Goal: Complete application form: Complete application form

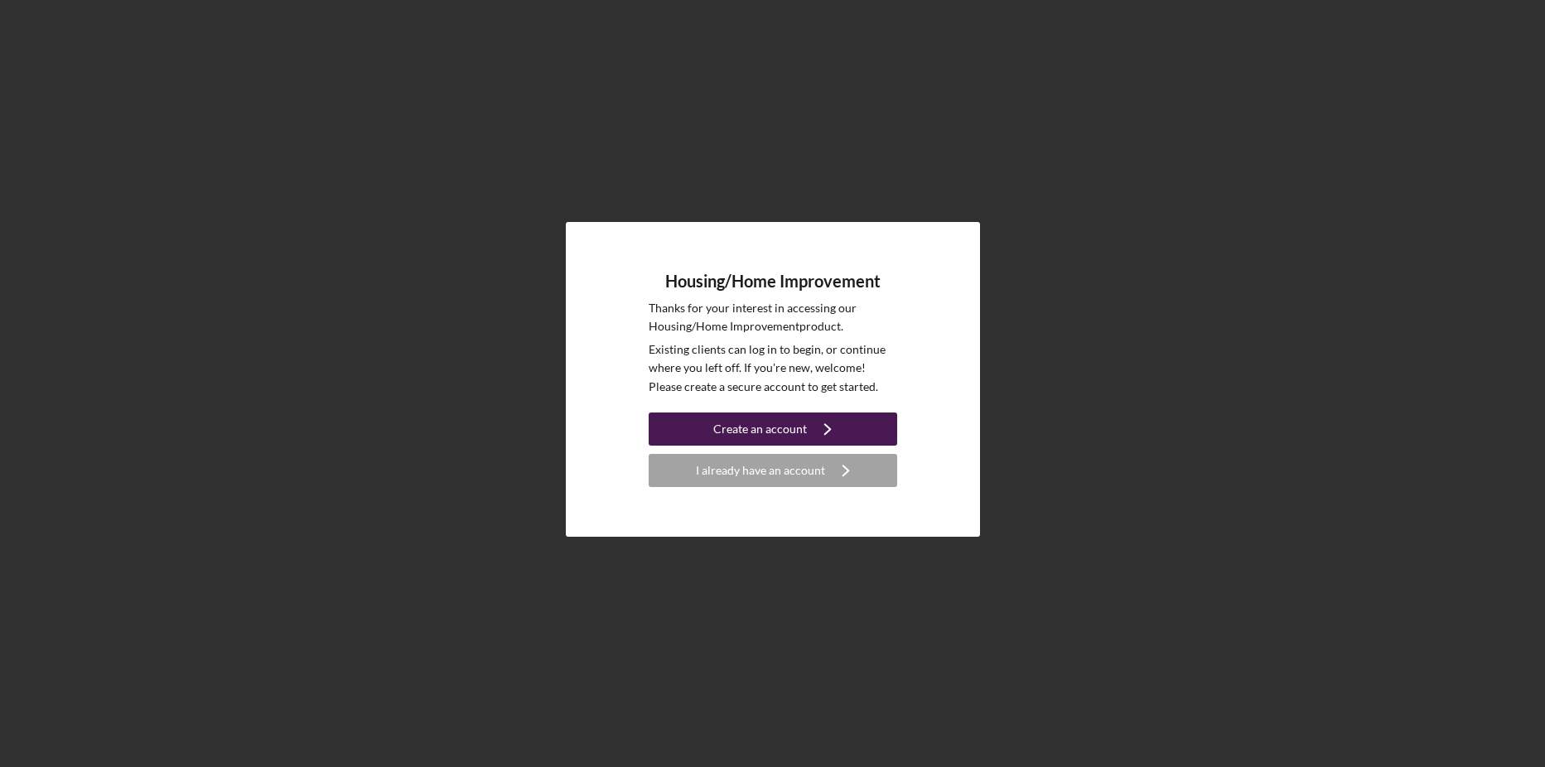
click at [734, 425] on div "Create an account" at bounding box center [760, 429] width 94 height 33
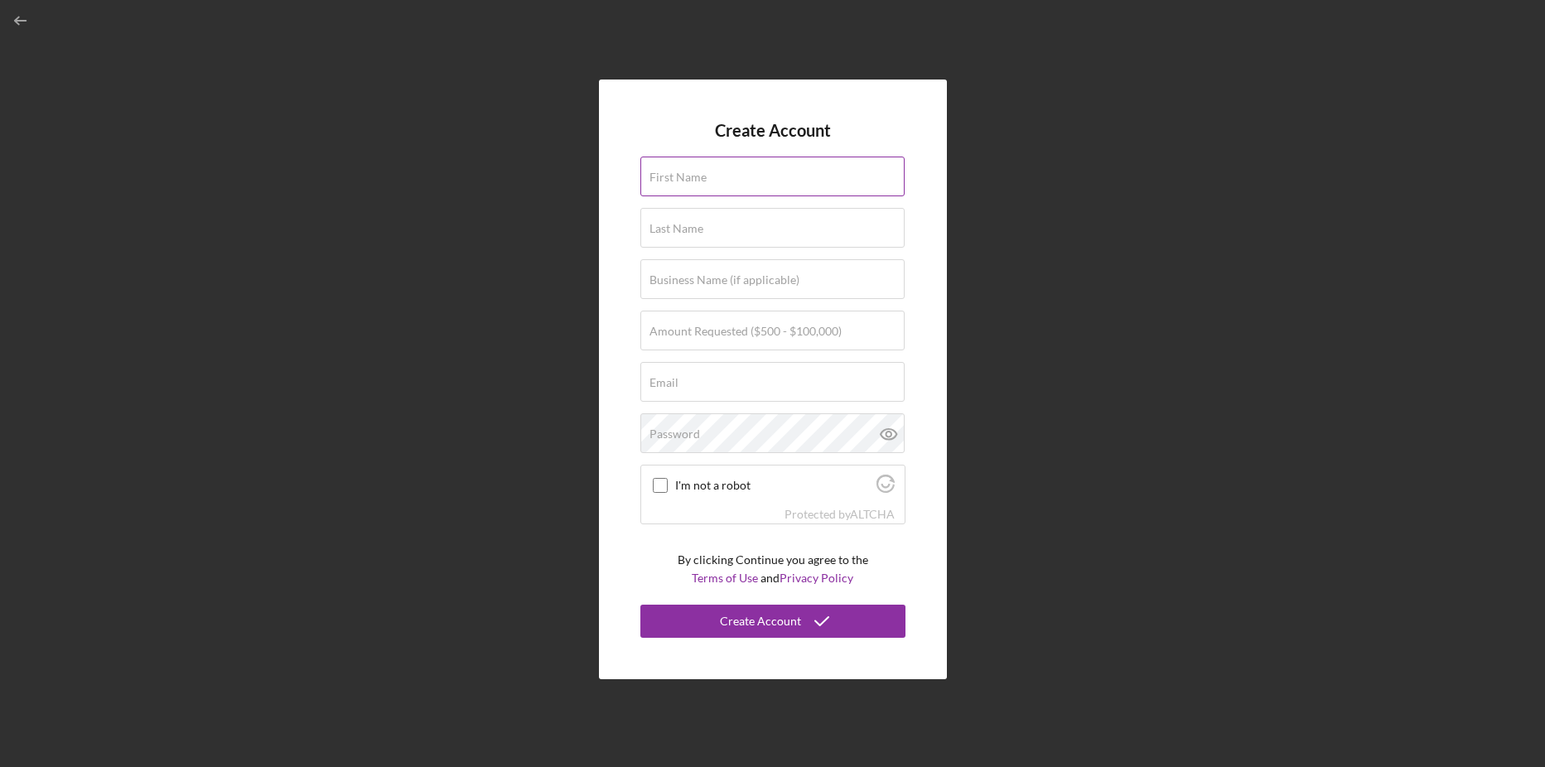
click at [698, 174] on label "First Name" at bounding box center [678, 177] width 57 height 13
click at [698, 174] on input "First Name" at bounding box center [772, 177] width 264 height 40
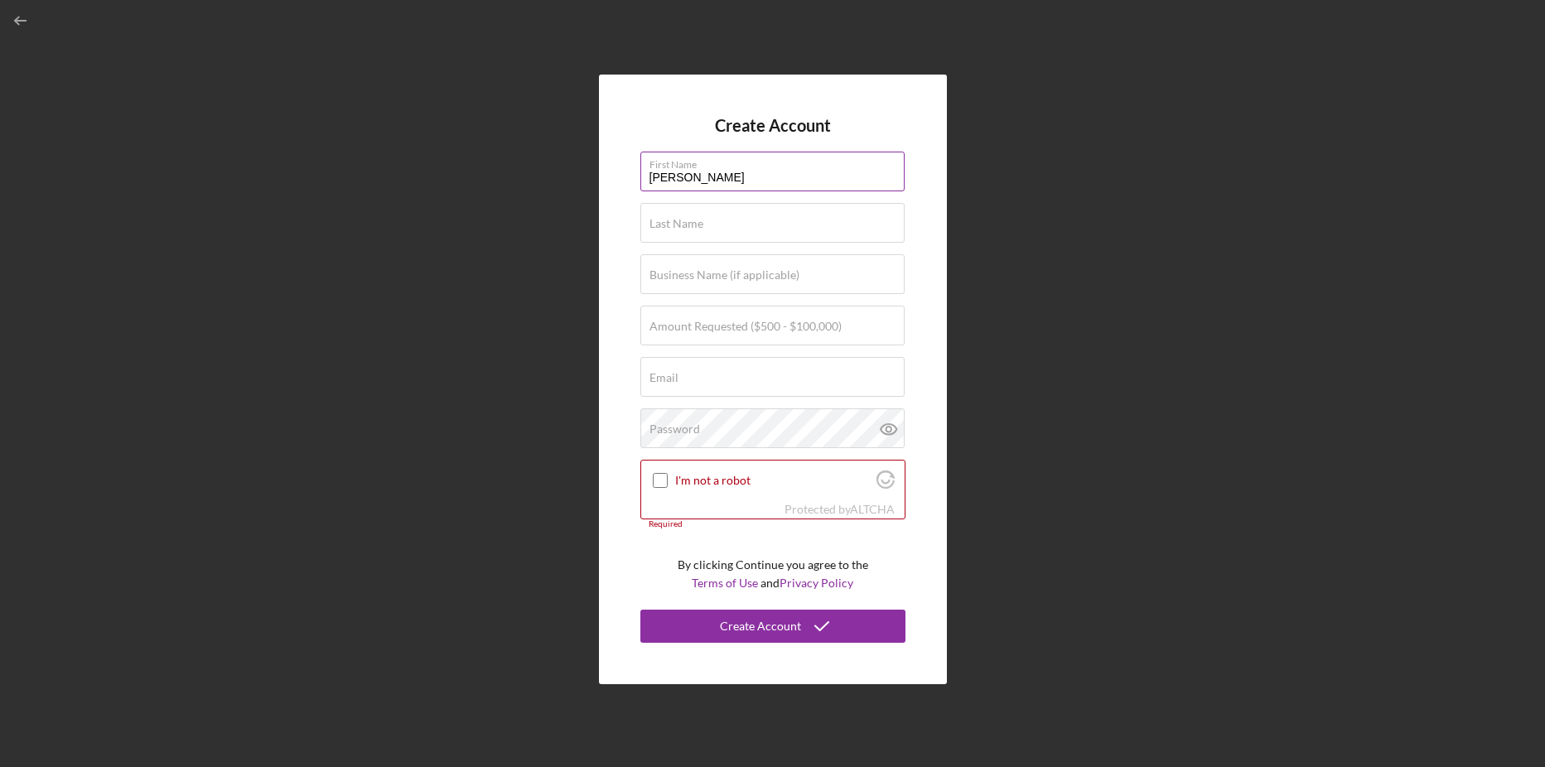
type input "[PERSON_NAME]"
type input "1832"
type input "[EMAIL_ADDRESS][DOMAIN_NAME]"
type input "[PERSON_NAME]"
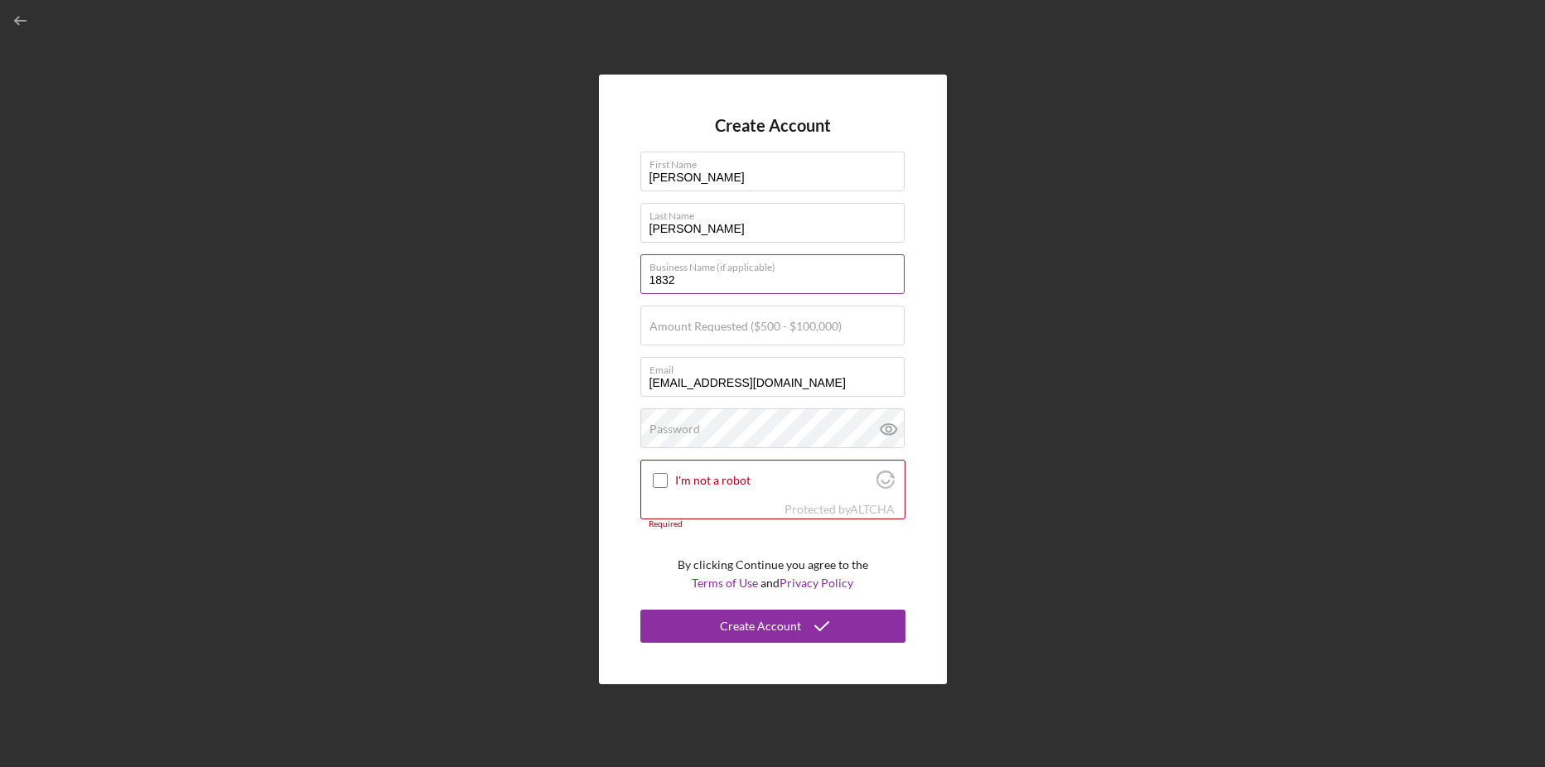
click at [703, 284] on input "1832" at bounding box center [772, 274] width 264 height 40
type input "1"
click at [682, 434] on label "Password" at bounding box center [675, 429] width 51 height 13
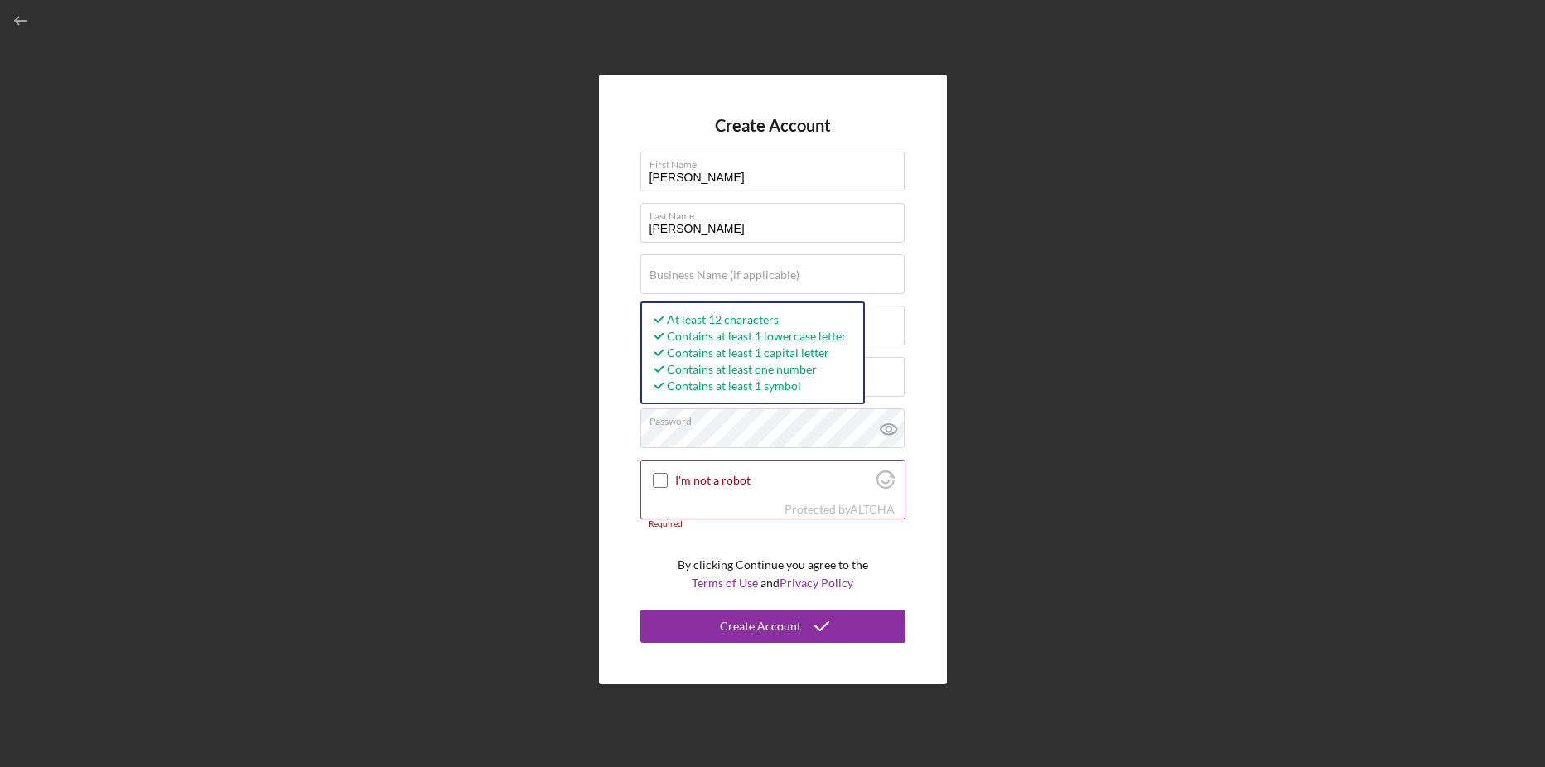
click at [660, 481] on input "I'm not a robot" at bounding box center [660, 480] width 15 height 15
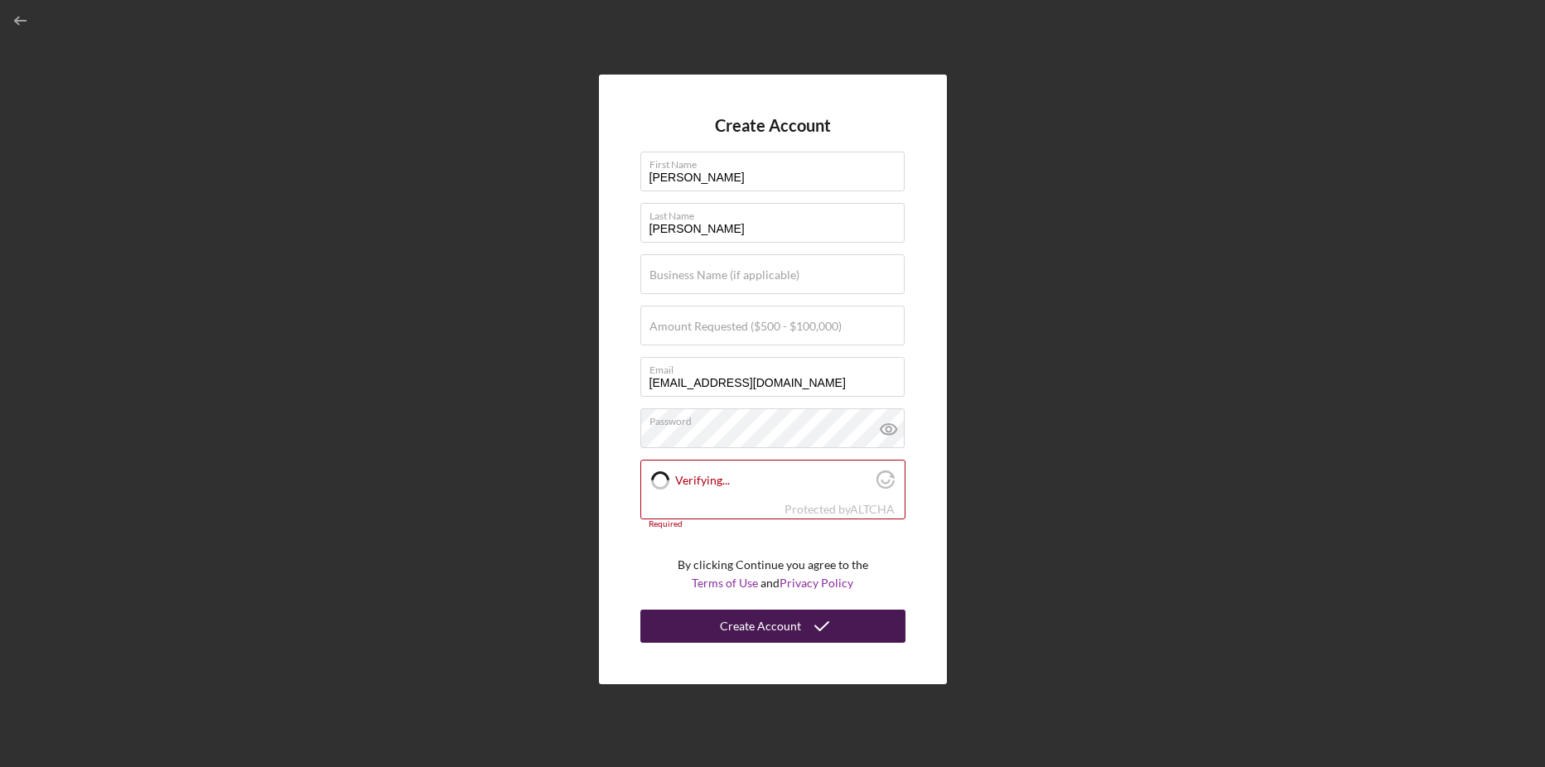
checkbox input "true"
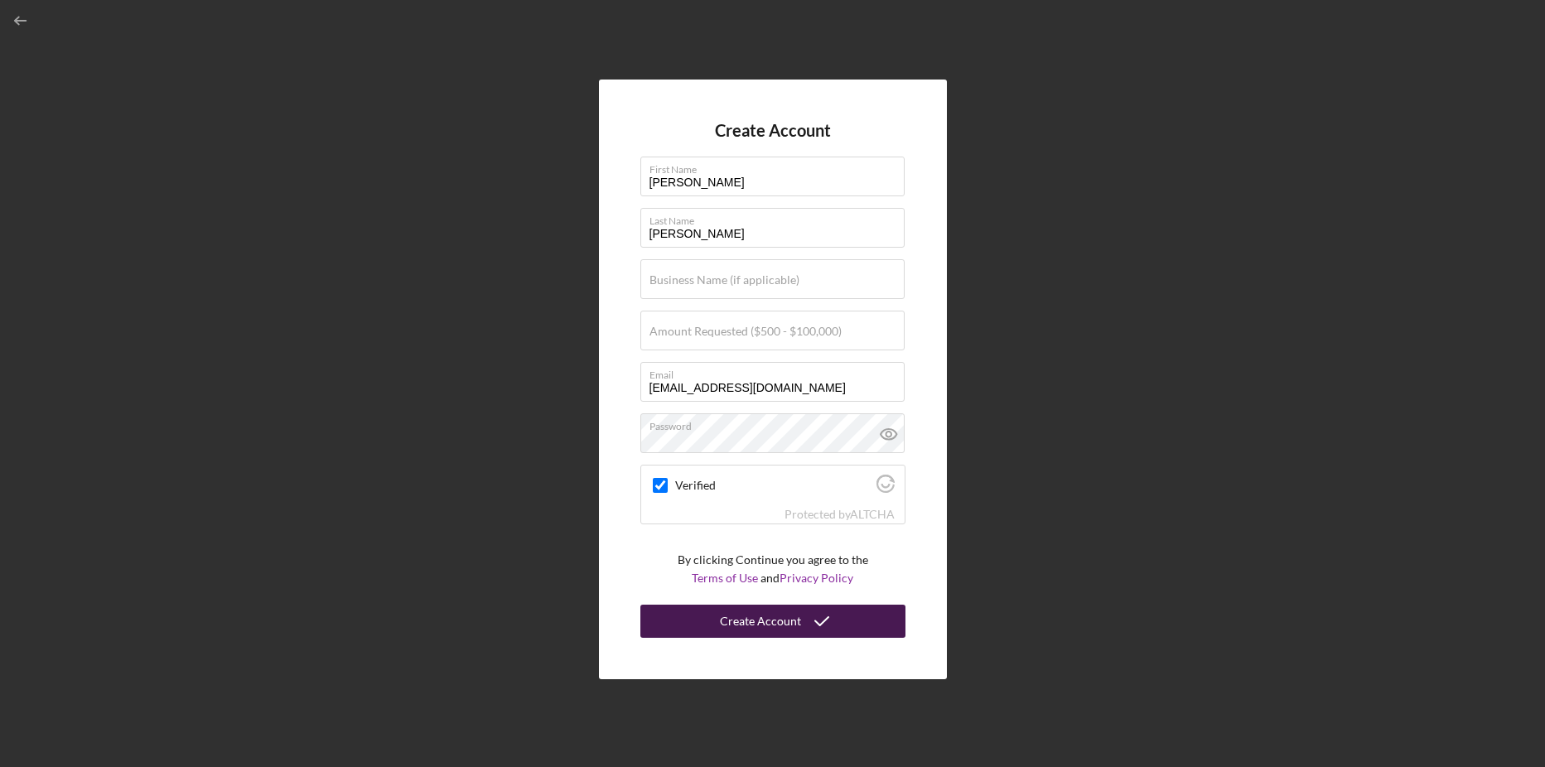
click at [727, 616] on div "Create Account" at bounding box center [760, 621] width 81 height 33
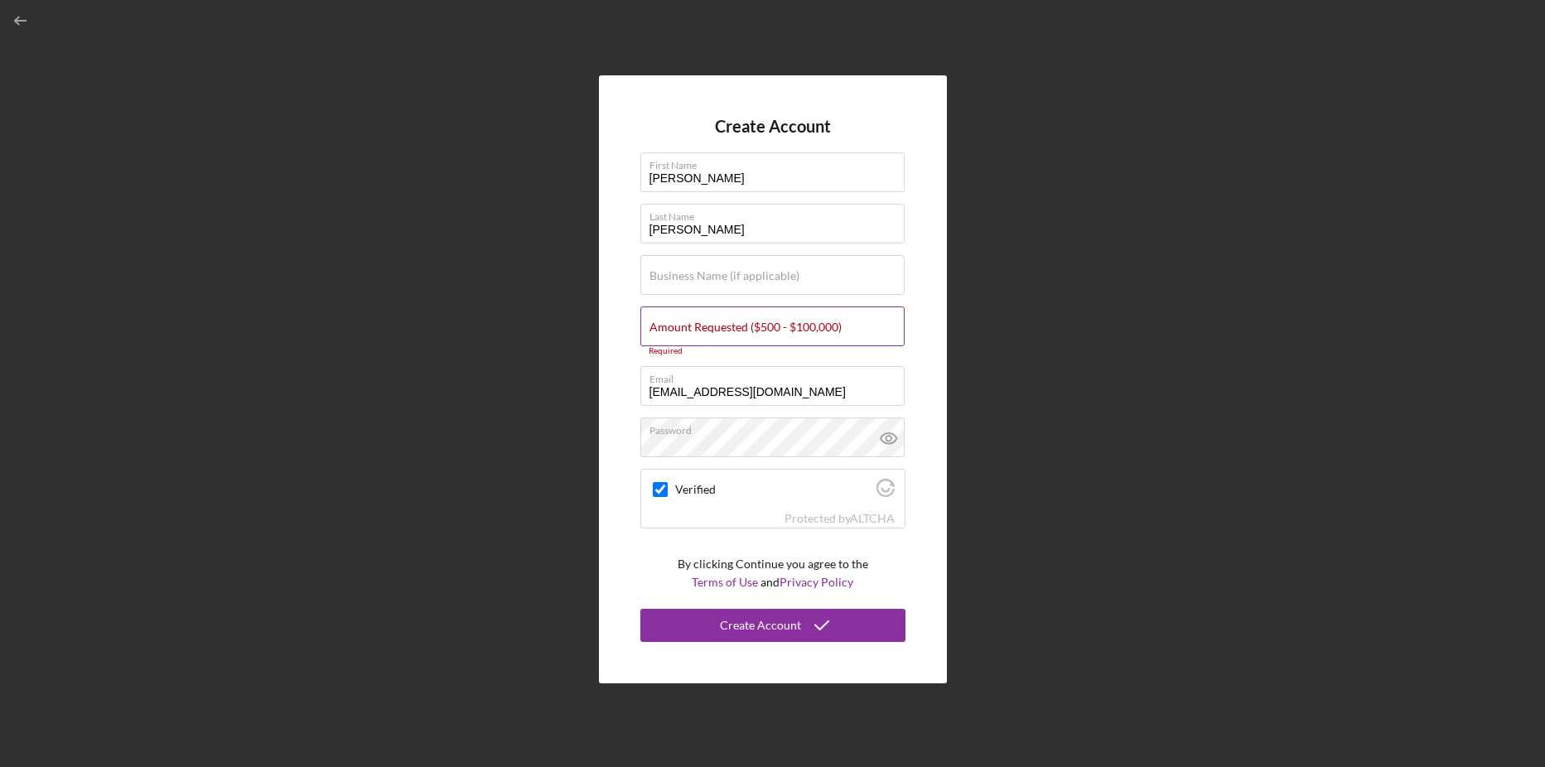
click at [703, 326] on label "Amount Requested ($500 - $100,000)" at bounding box center [746, 327] width 192 height 13
click at [703, 326] on input "Amount Requested ($500 - $100,000)" at bounding box center [772, 327] width 264 height 40
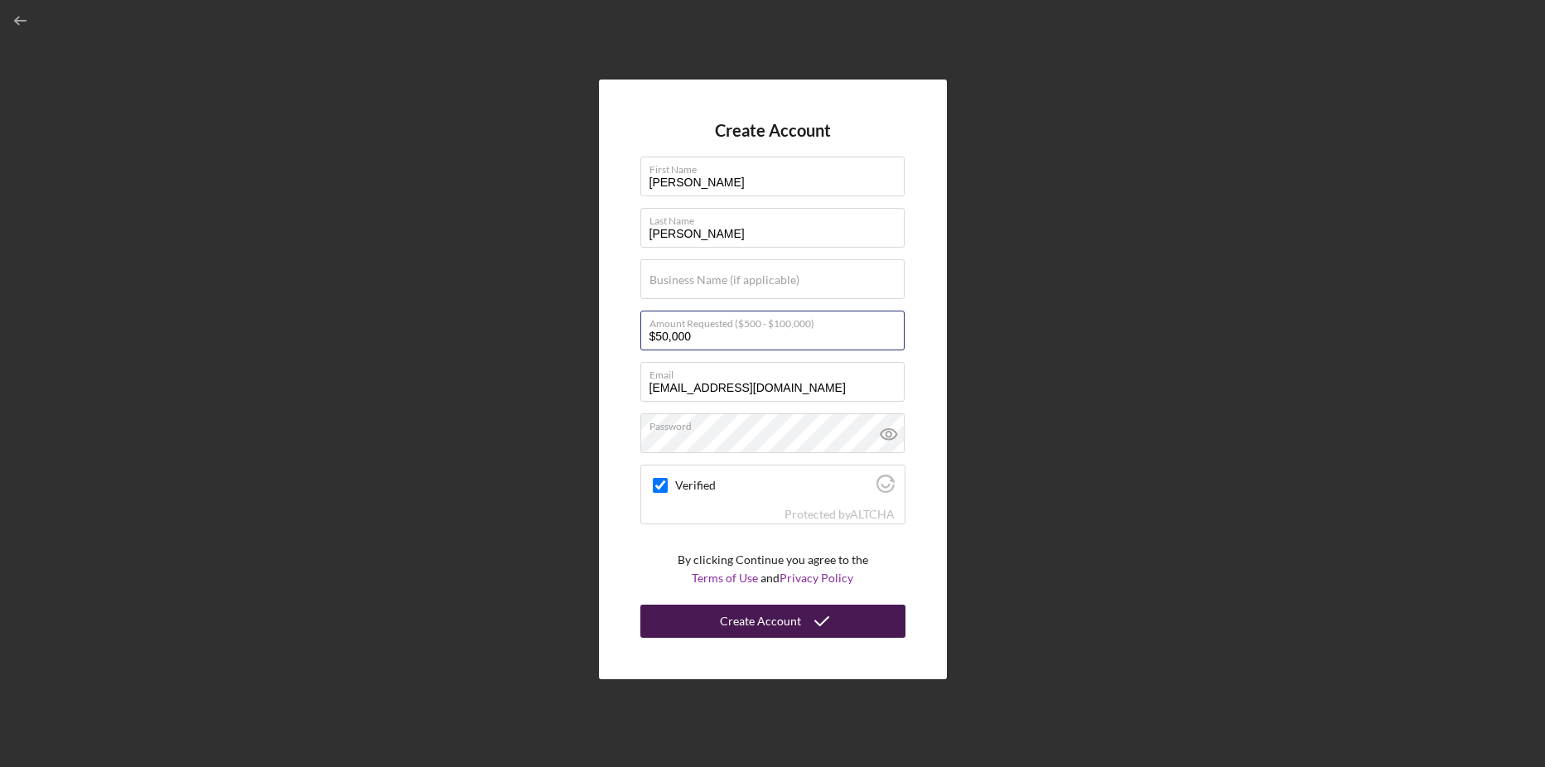
type input "$50,000"
click at [755, 621] on div "Create Account" at bounding box center [760, 621] width 81 height 33
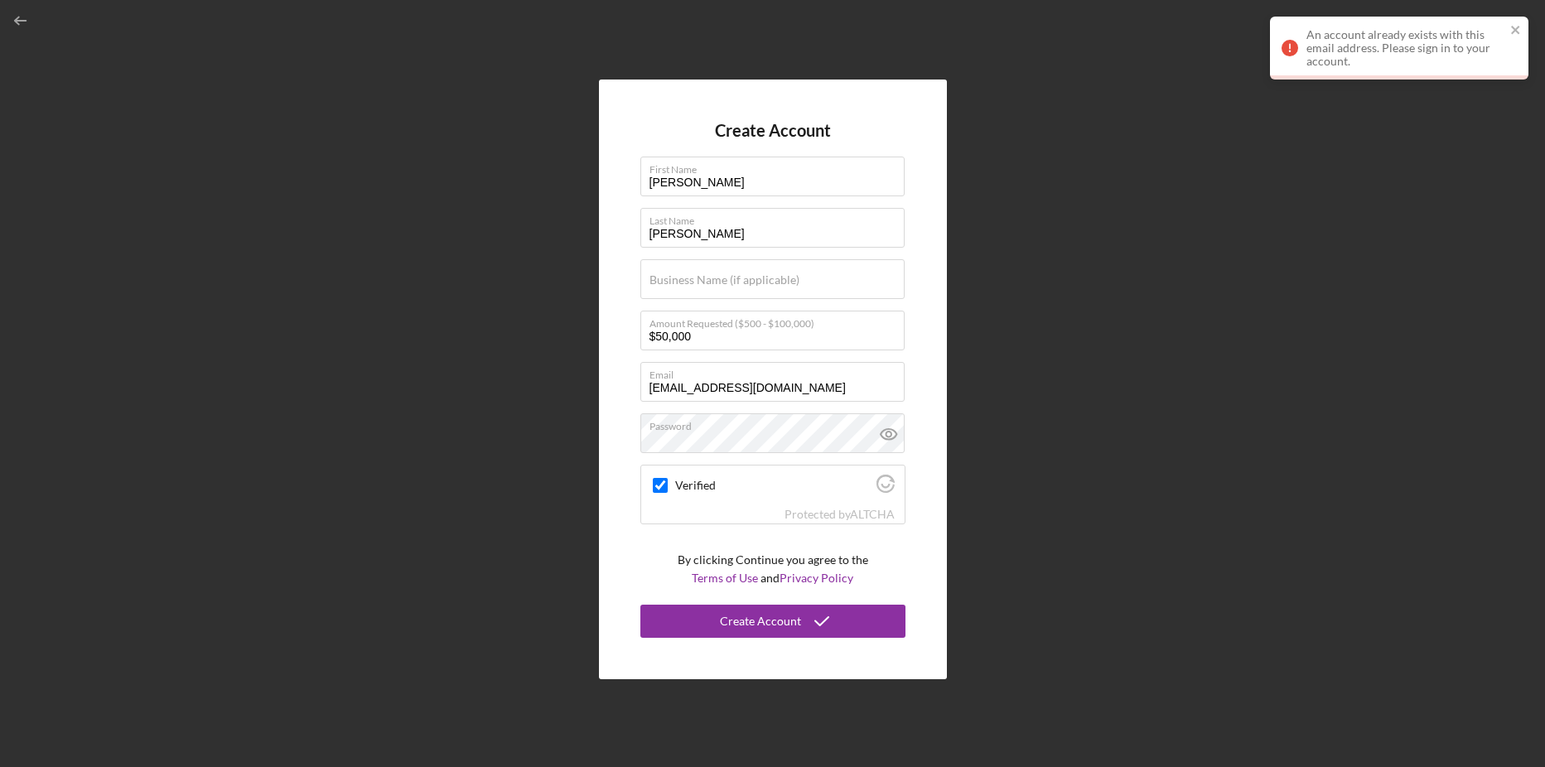
click at [1398, 47] on div "An account already exists with this email address. Please sign in to your accou…" at bounding box center [1405, 48] width 199 height 40
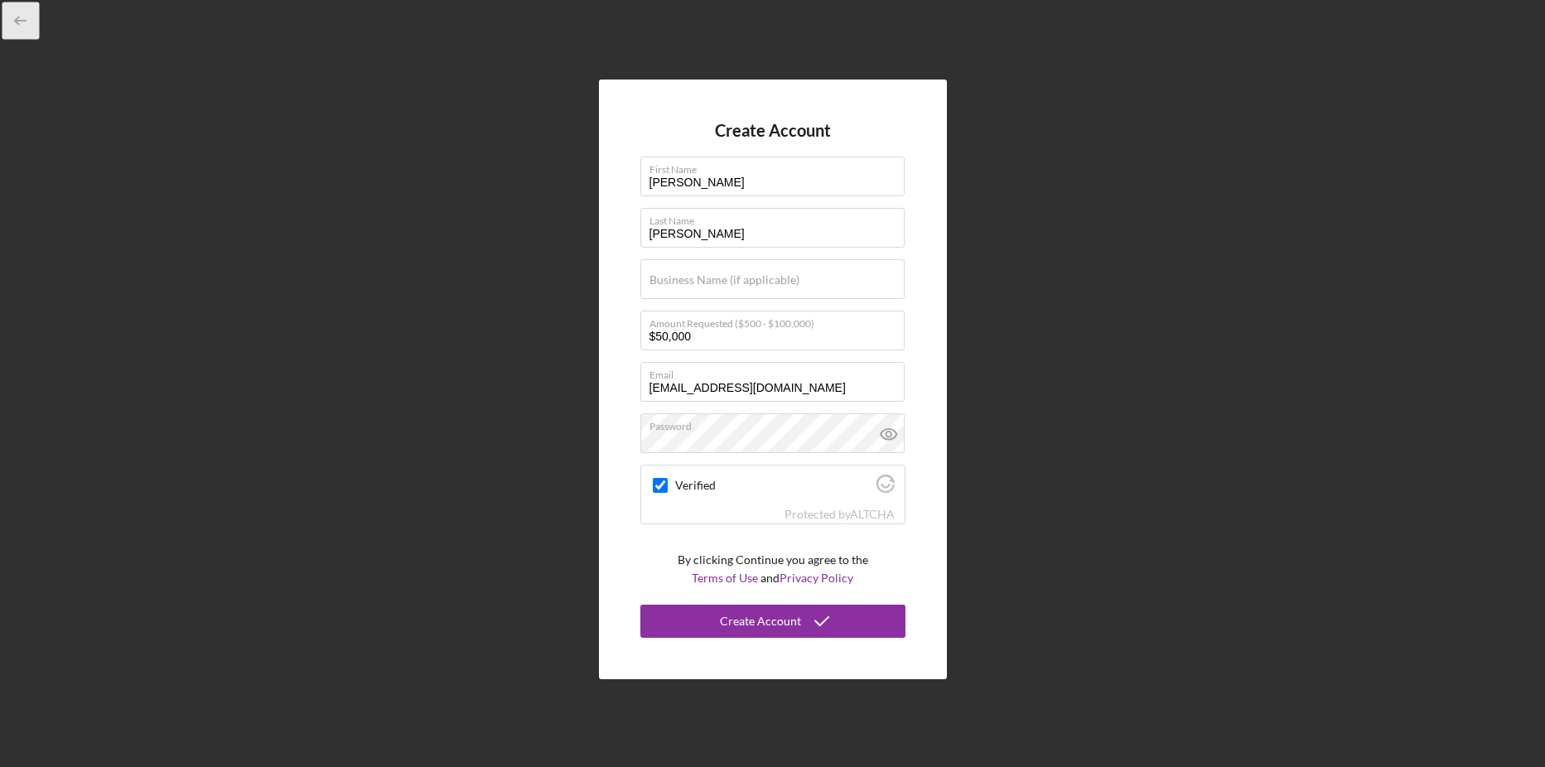
click at [23, 22] on icon "button" at bounding box center [20, 20] width 37 height 37
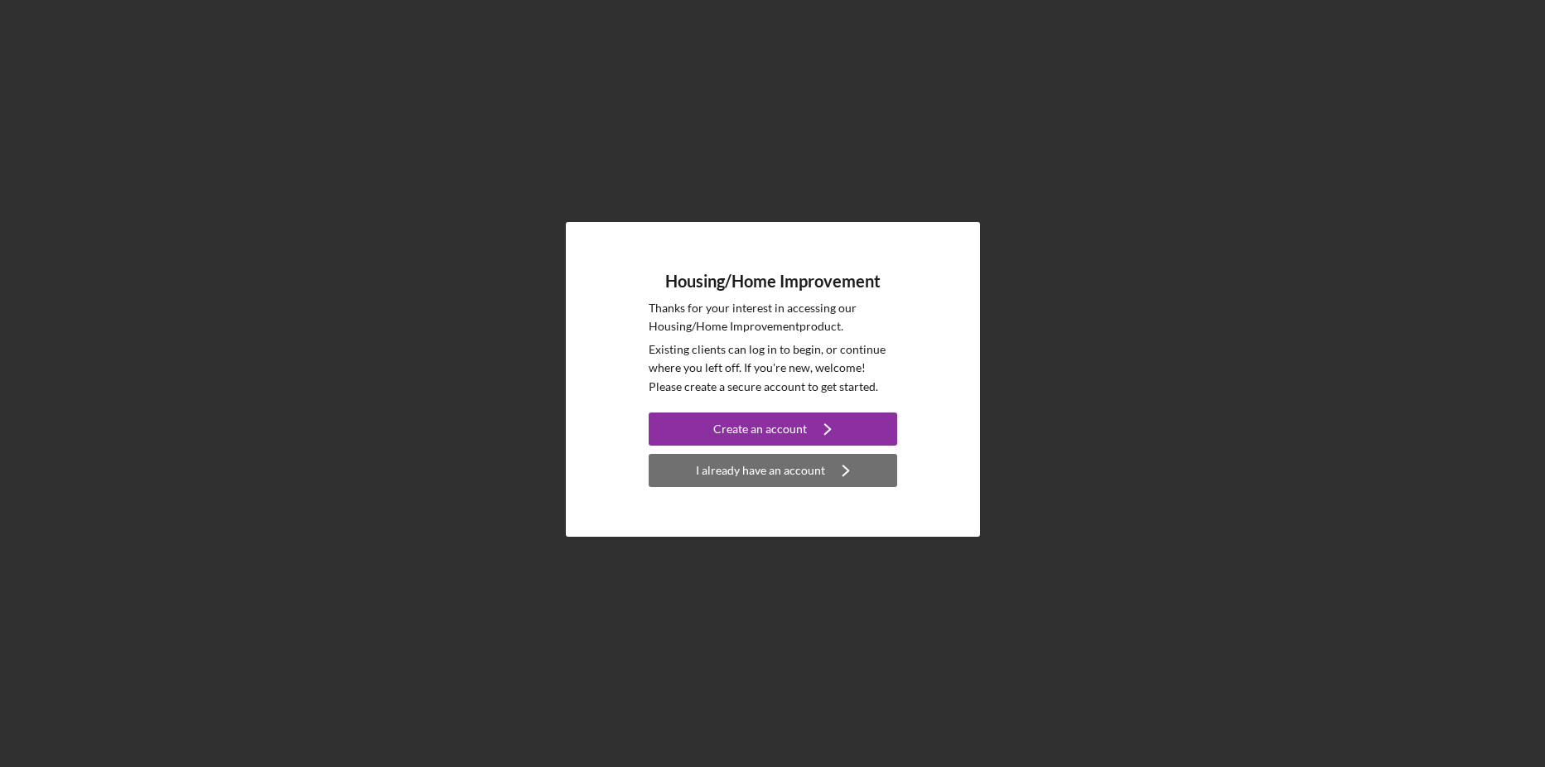
click at [781, 473] on div "I already have an account" at bounding box center [760, 470] width 129 height 33
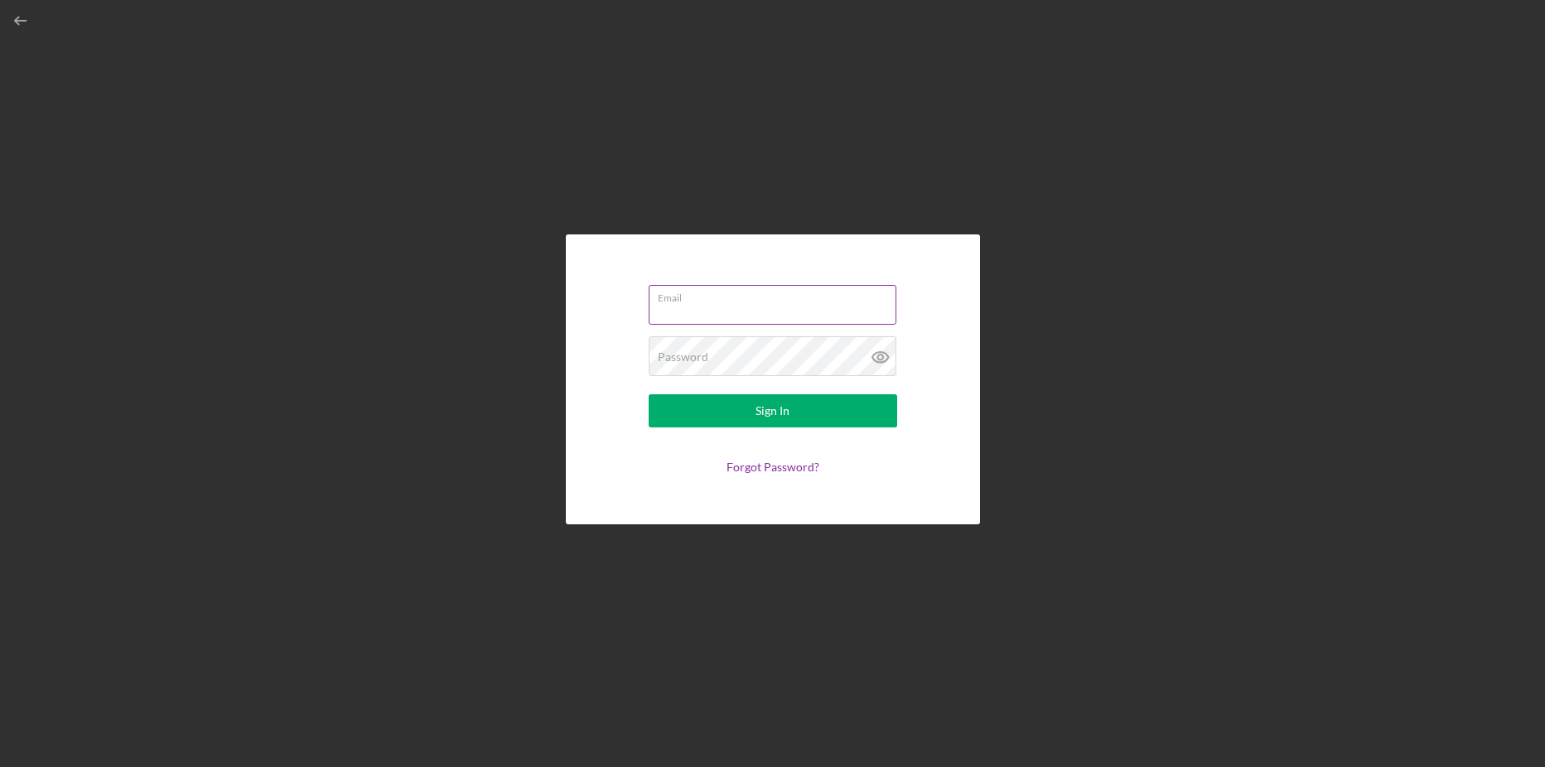
click at [686, 308] on input "Email" at bounding box center [773, 305] width 248 height 40
type input "[EMAIL_ADDRESS][DOMAIN_NAME]"
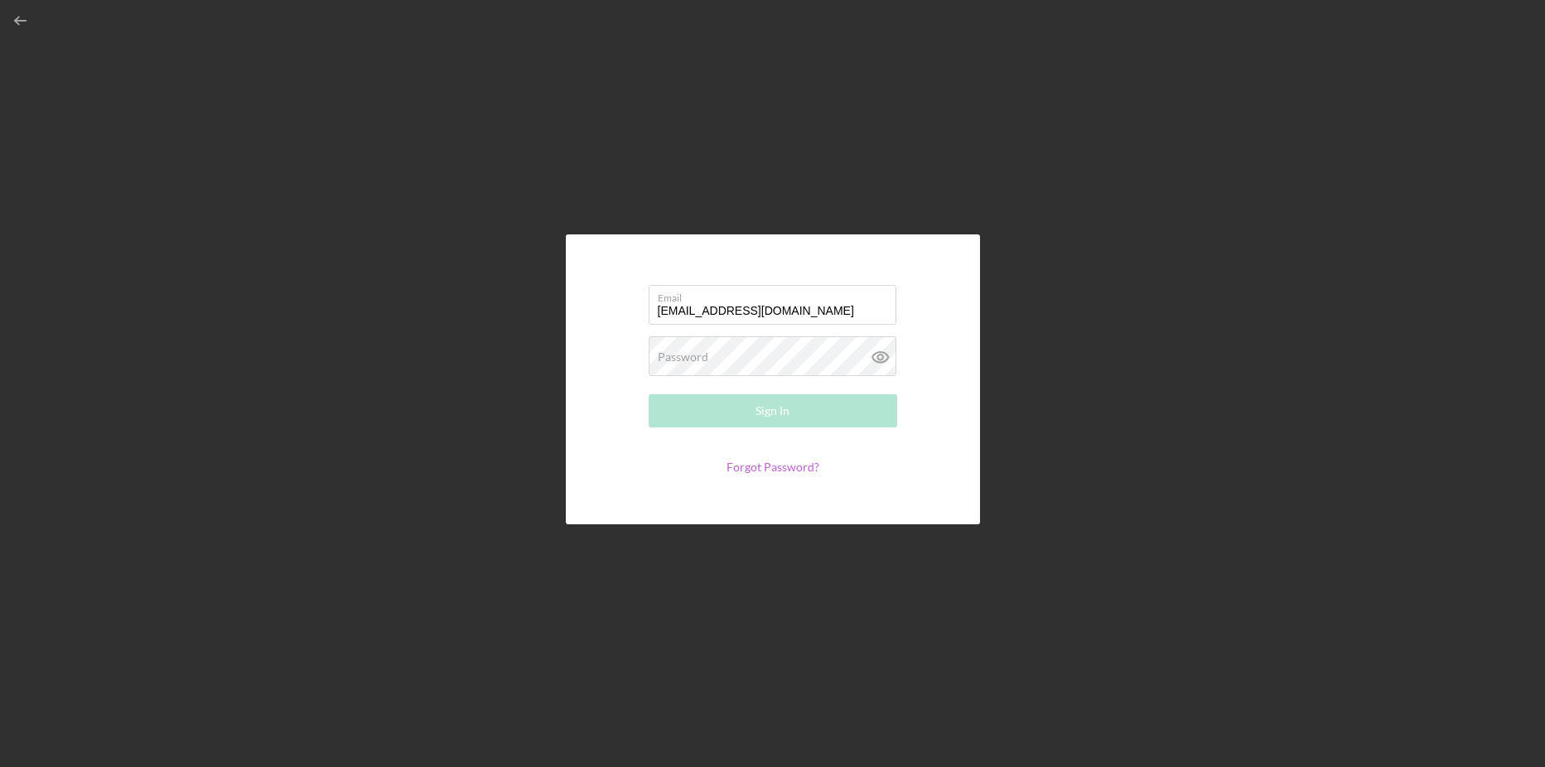
click at [755, 466] on link "Forgot Password?" at bounding box center [773, 467] width 93 height 14
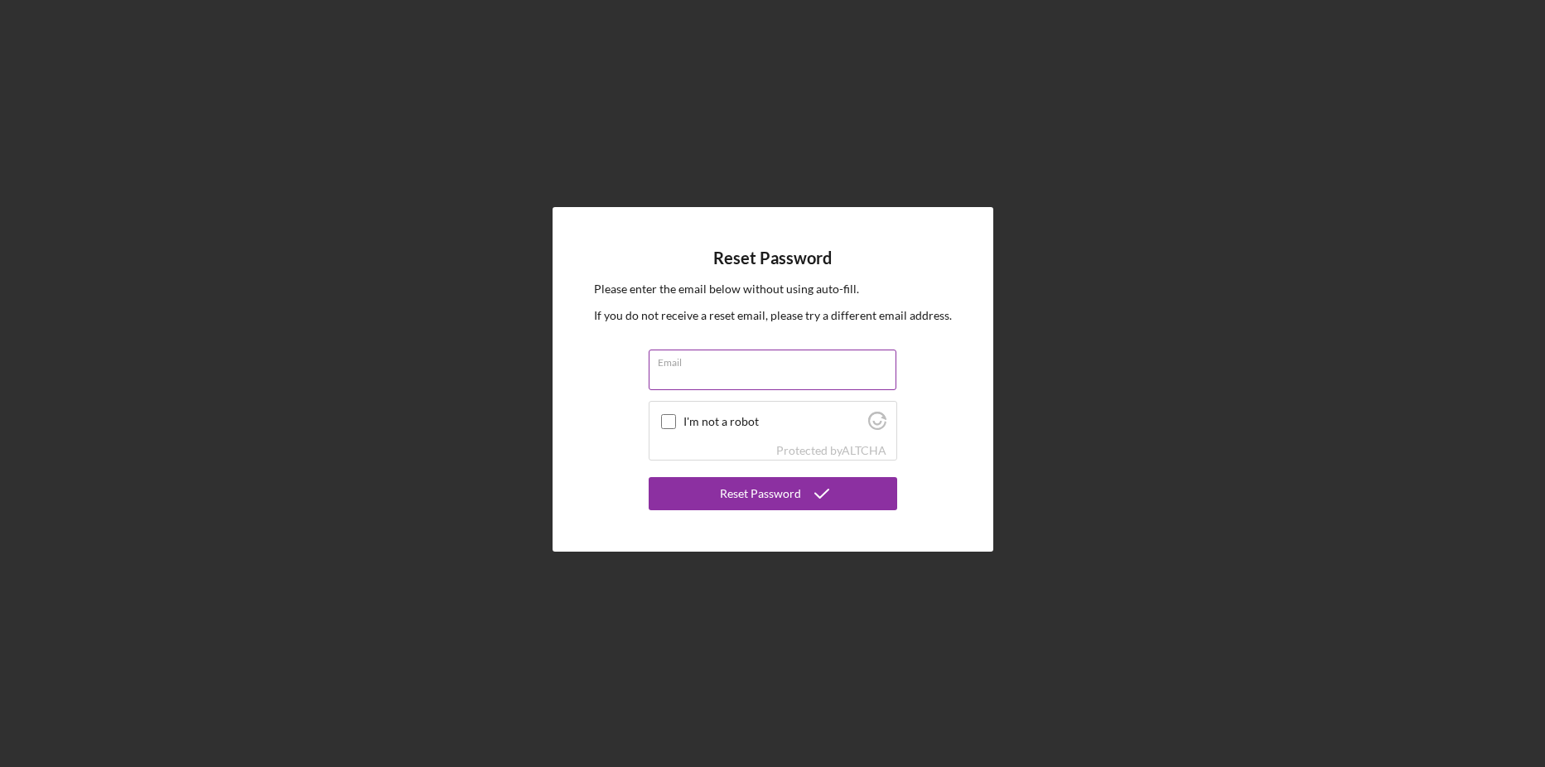
click at [707, 381] on input "Email" at bounding box center [773, 370] width 248 height 40
type input "[EMAIL_ADDRESS][DOMAIN_NAME]"
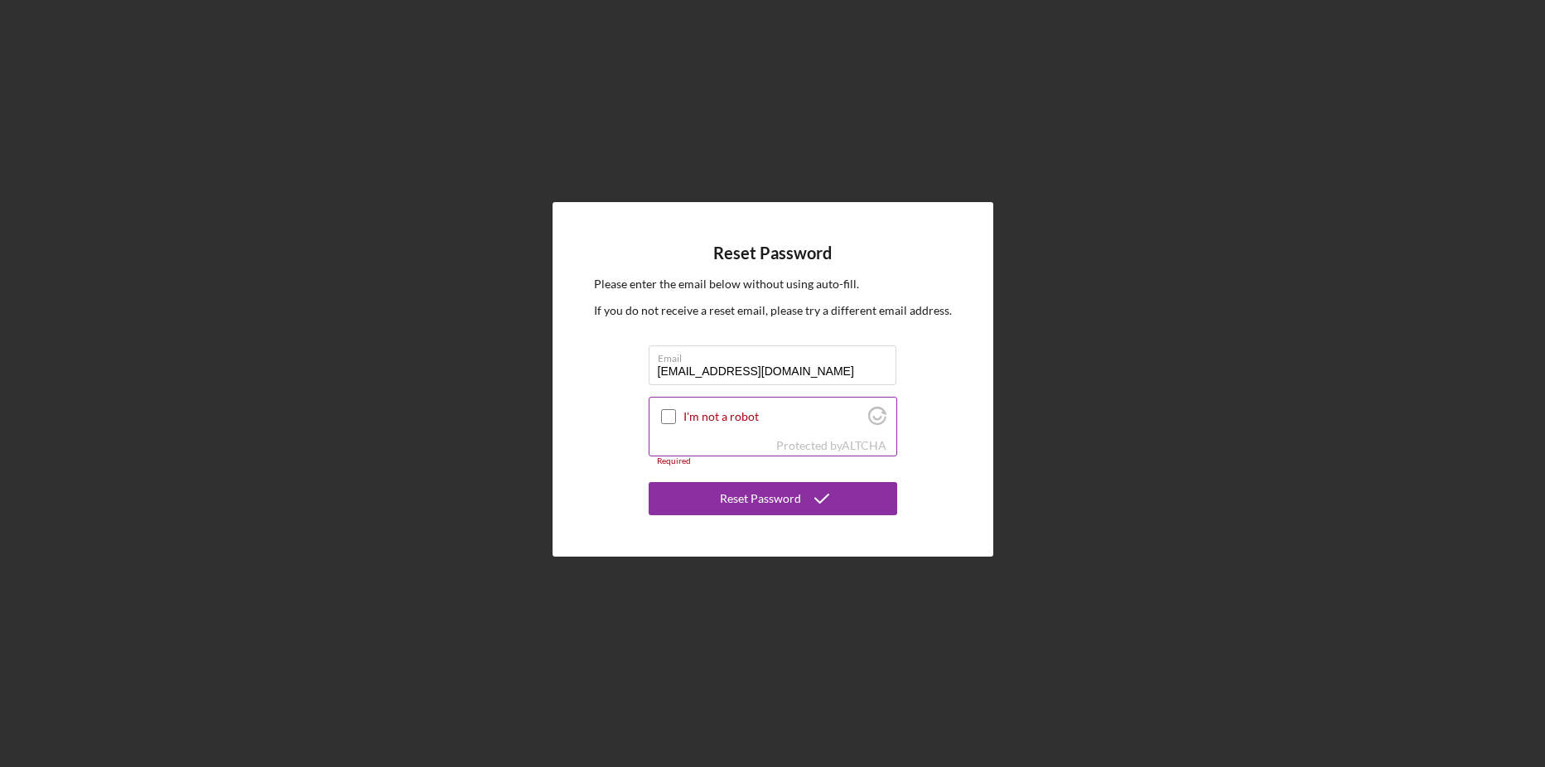
click at [675, 417] on input "I'm not a robot" at bounding box center [668, 416] width 15 height 15
checkbox input "true"
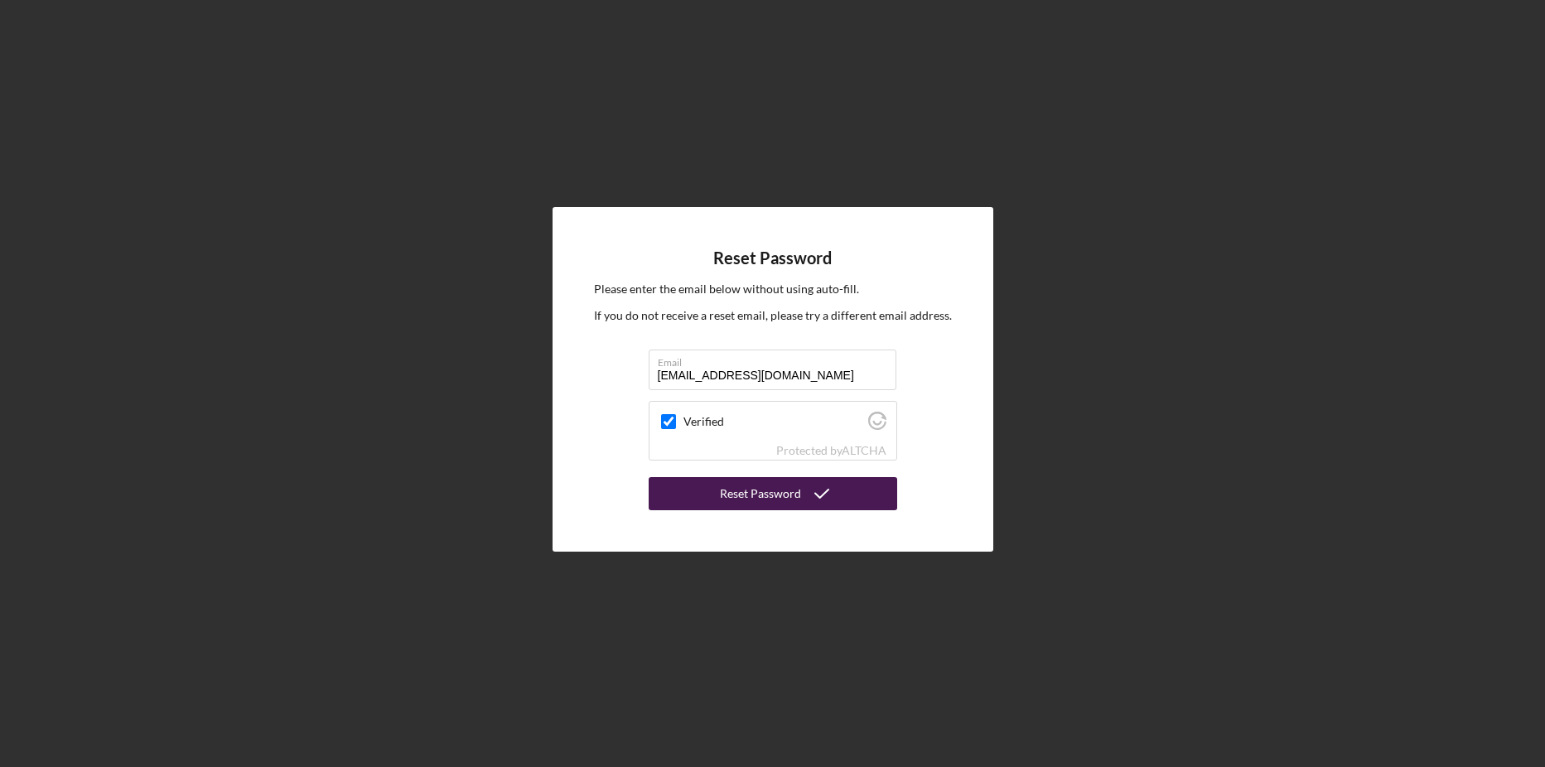
click at [734, 490] on div "Reset Password" at bounding box center [760, 493] width 81 height 33
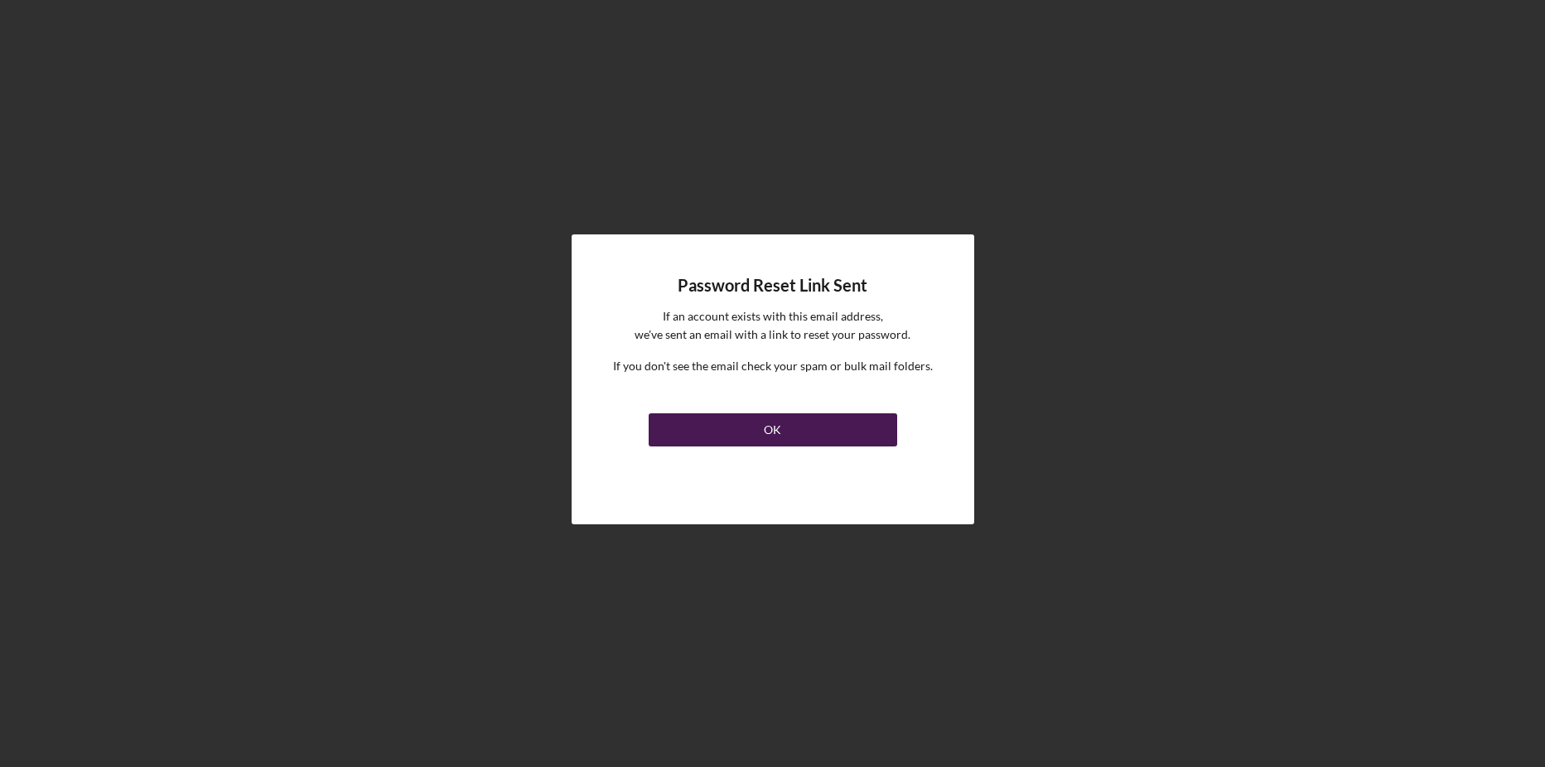
click at [773, 427] on div "OK" at bounding box center [772, 429] width 17 height 33
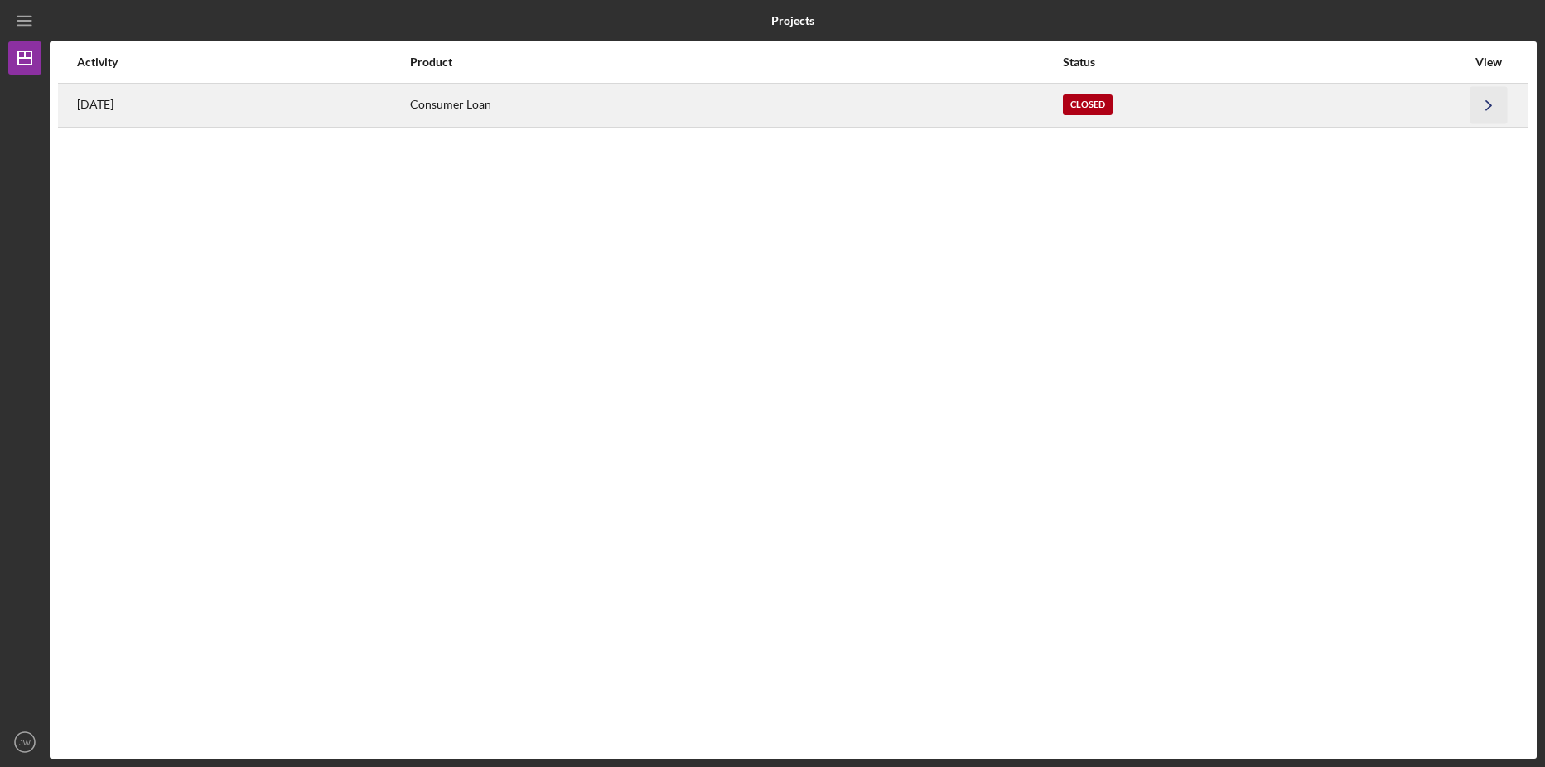
click at [1486, 109] on icon "Icon/Navigate" at bounding box center [1489, 104] width 37 height 37
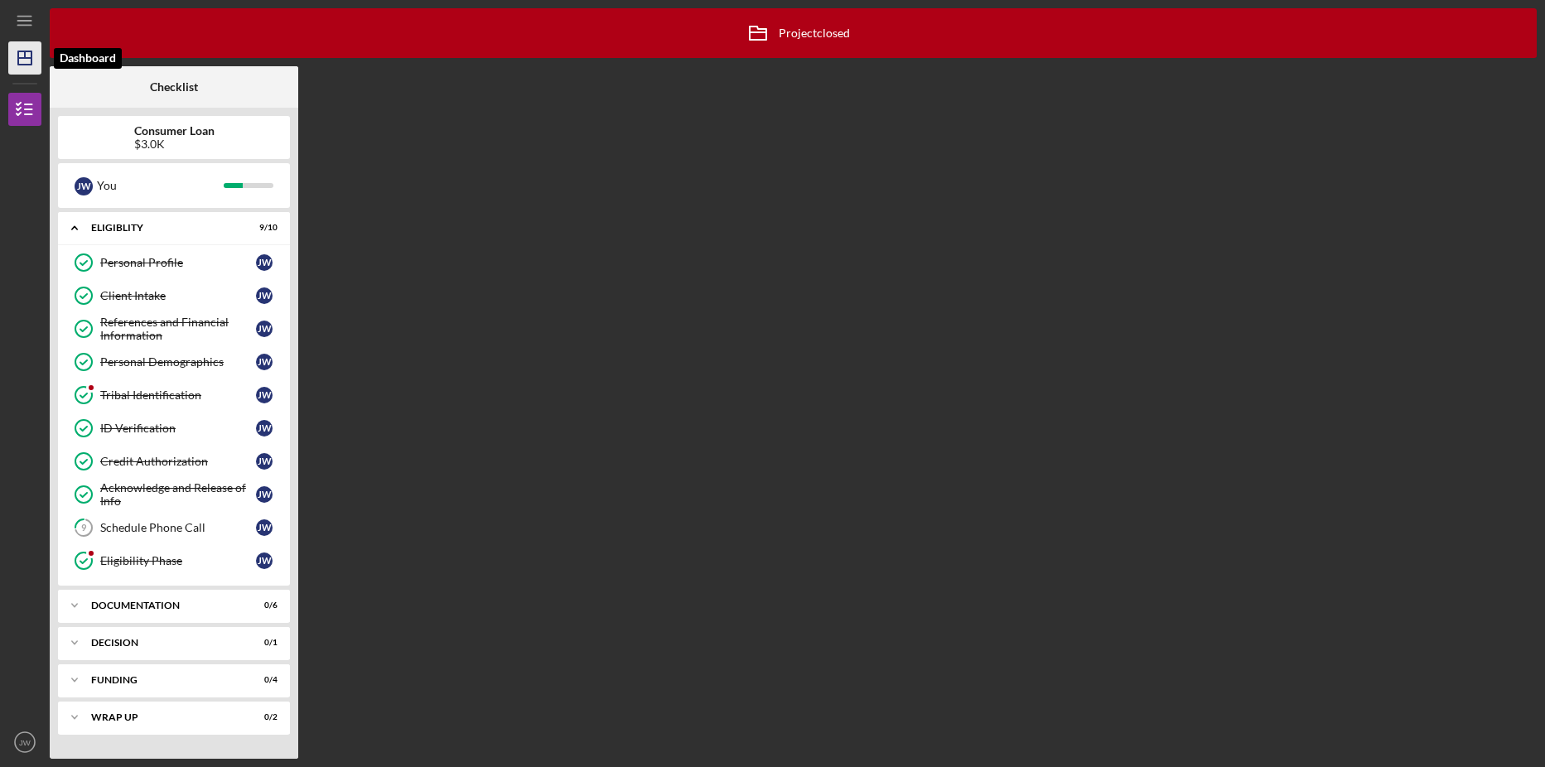
click at [22, 46] on icon "Icon/Dashboard" at bounding box center [24, 57] width 41 height 41
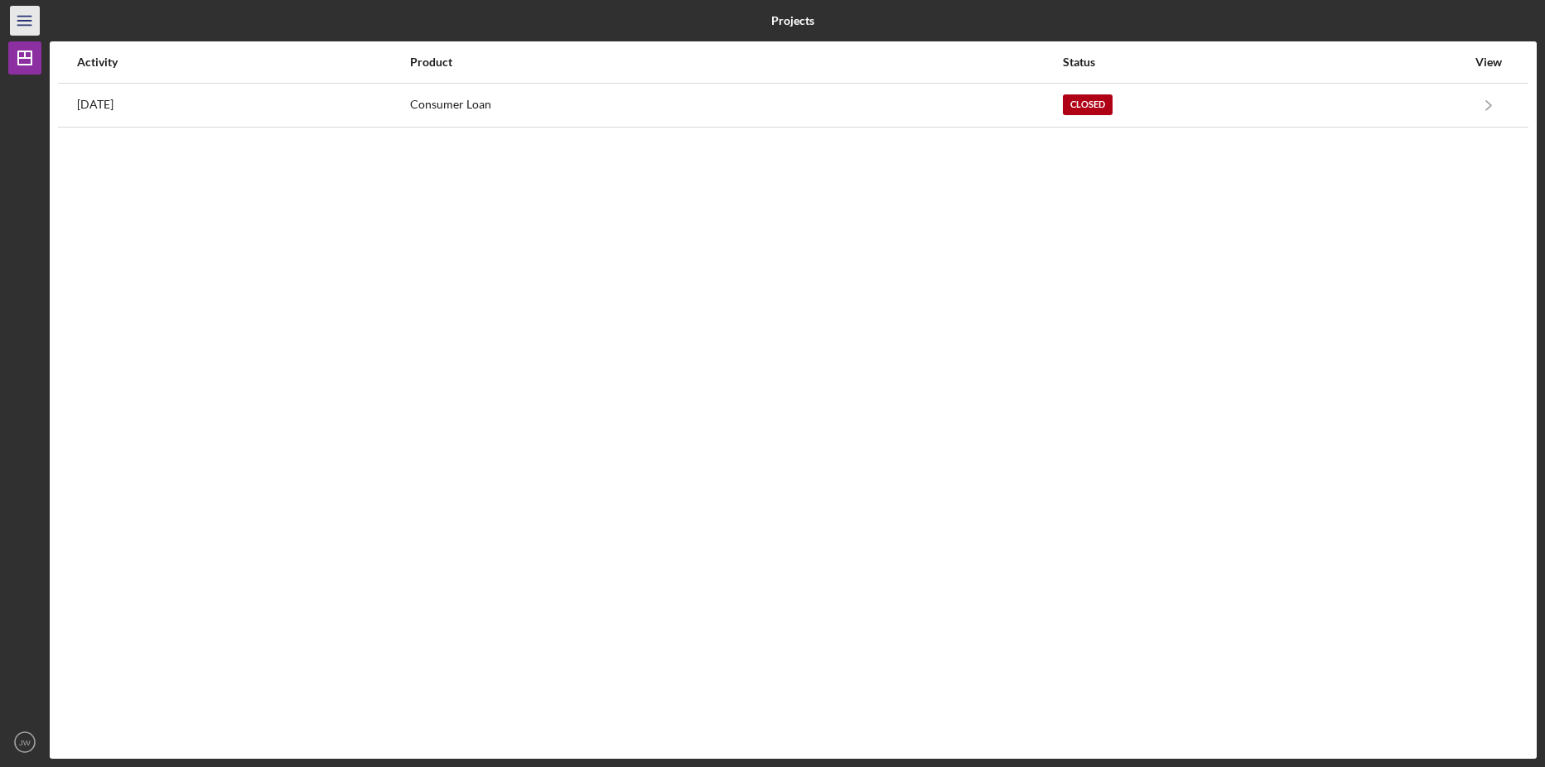
click at [29, 24] on icon "Icon/Menu" at bounding box center [25, 20] width 37 height 37
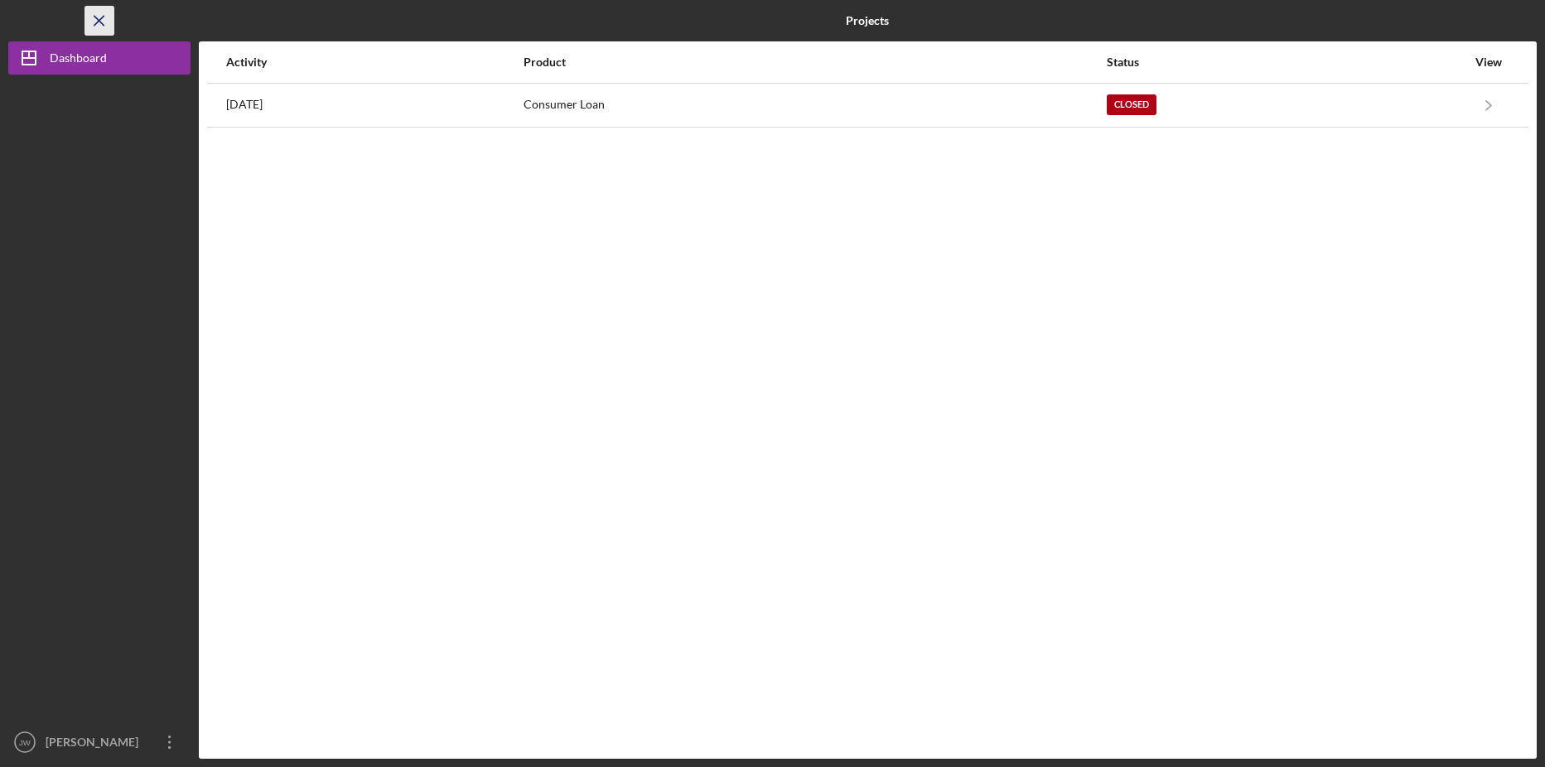
click at [97, 18] on line "button" at bounding box center [98, 20] width 9 height 9
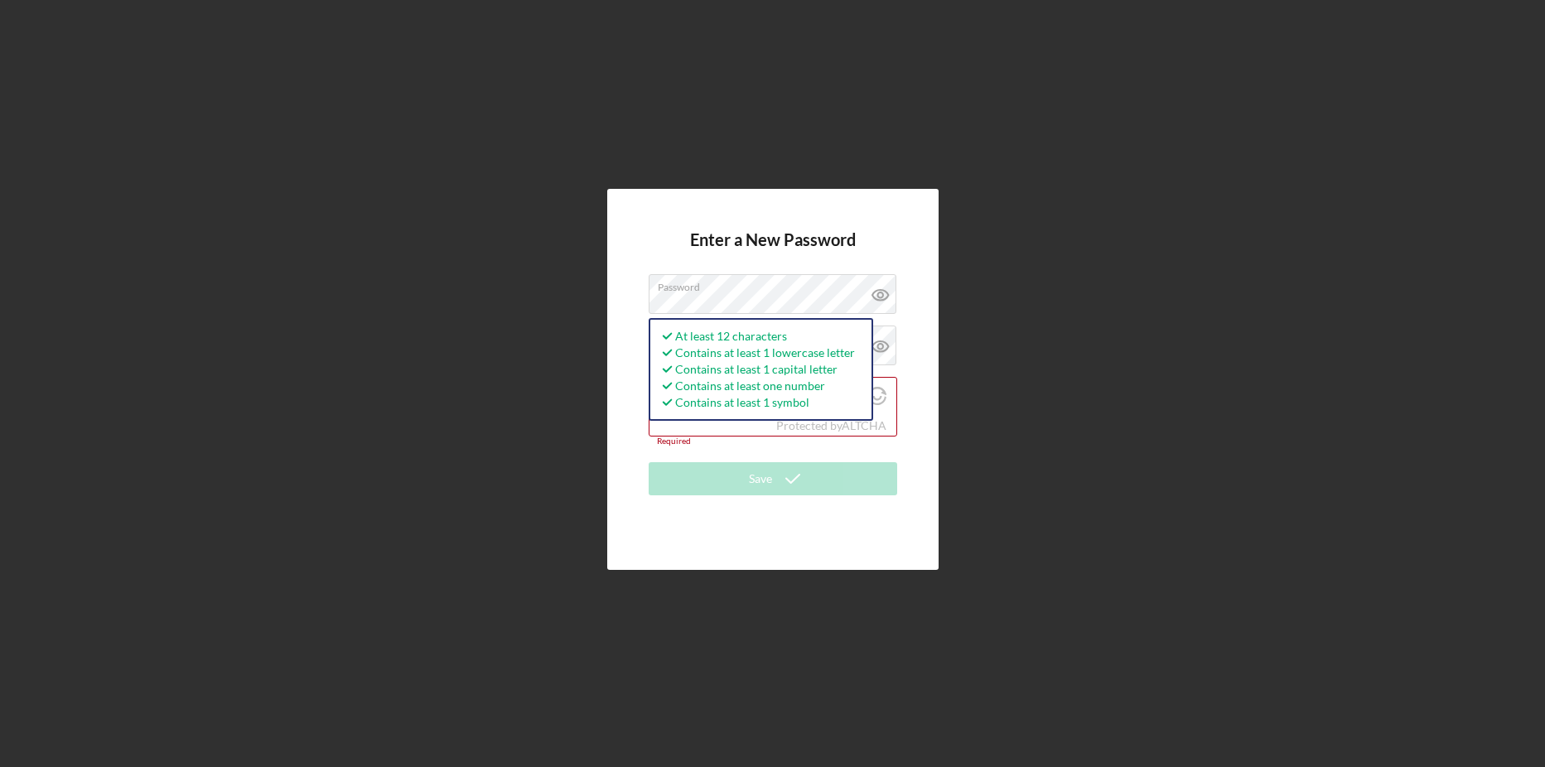
click at [1118, 281] on div "Enter a New Password Password At least 12 characters Contains at least 1 lowerc…" at bounding box center [772, 379] width 1529 height 759
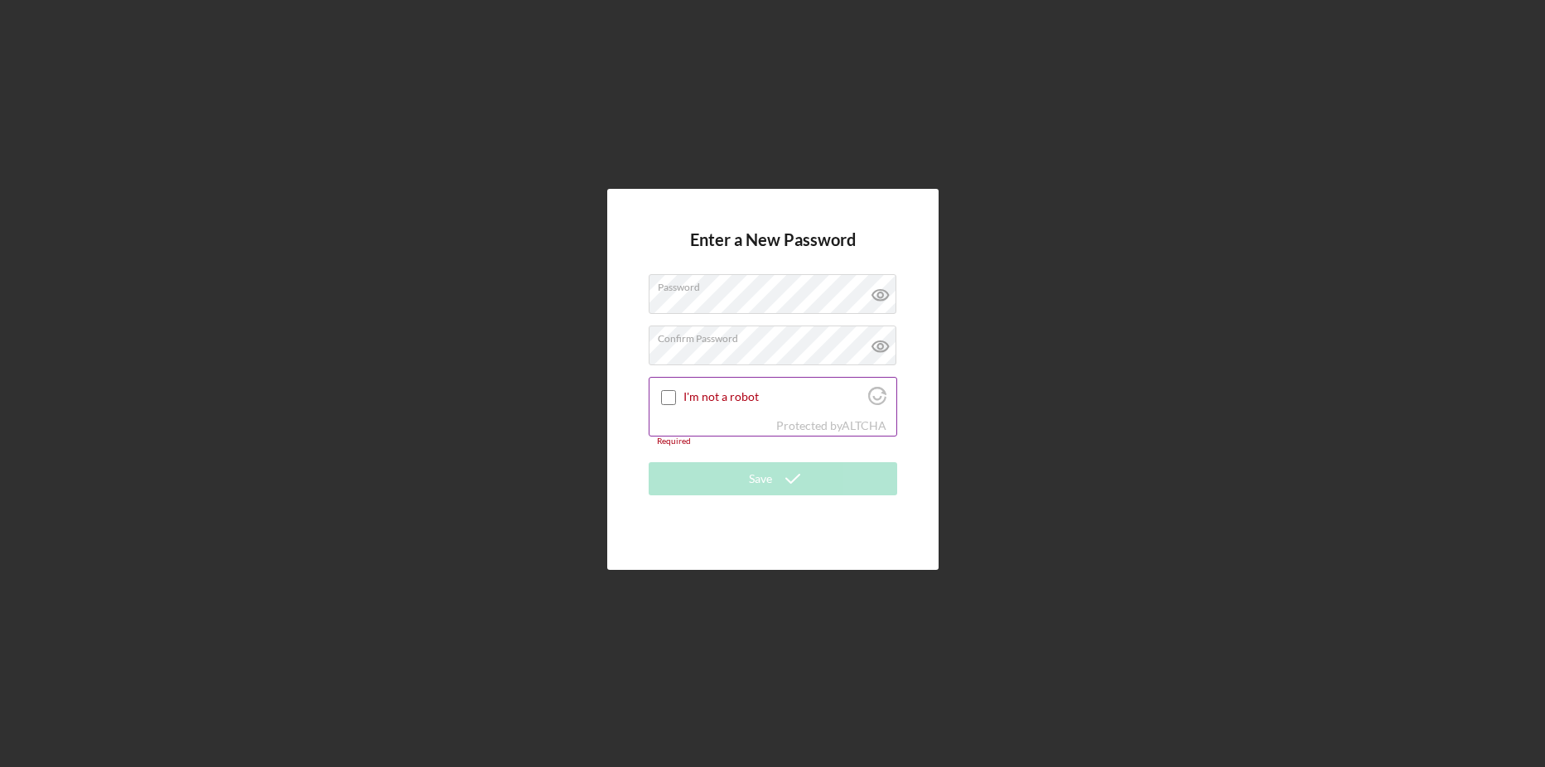
click at [668, 395] on input "I'm not a robot" at bounding box center [668, 397] width 15 height 15
checkbox input "true"
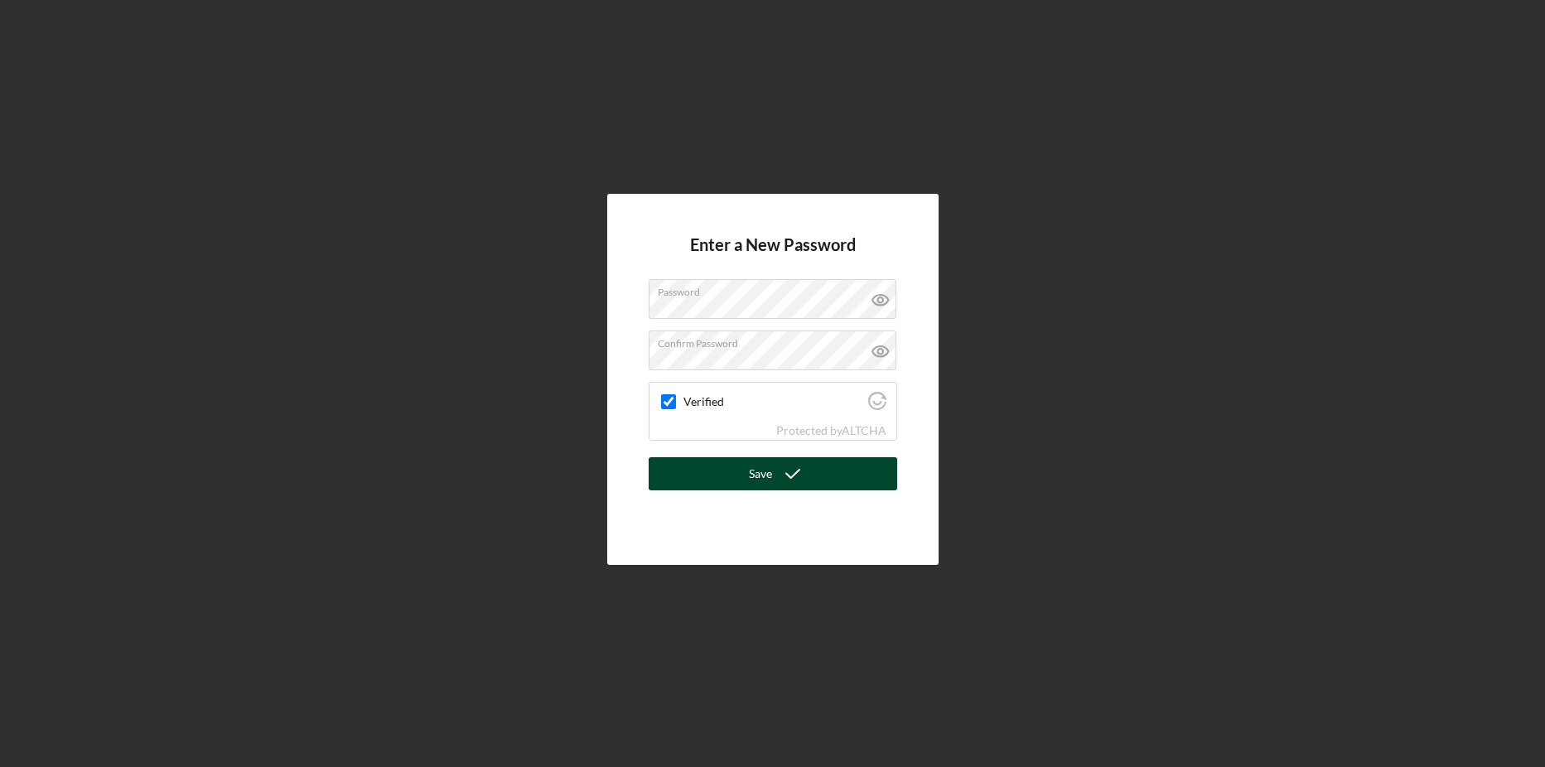
click at [765, 476] on div "Save" at bounding box center [760, 473] width 23 height 33
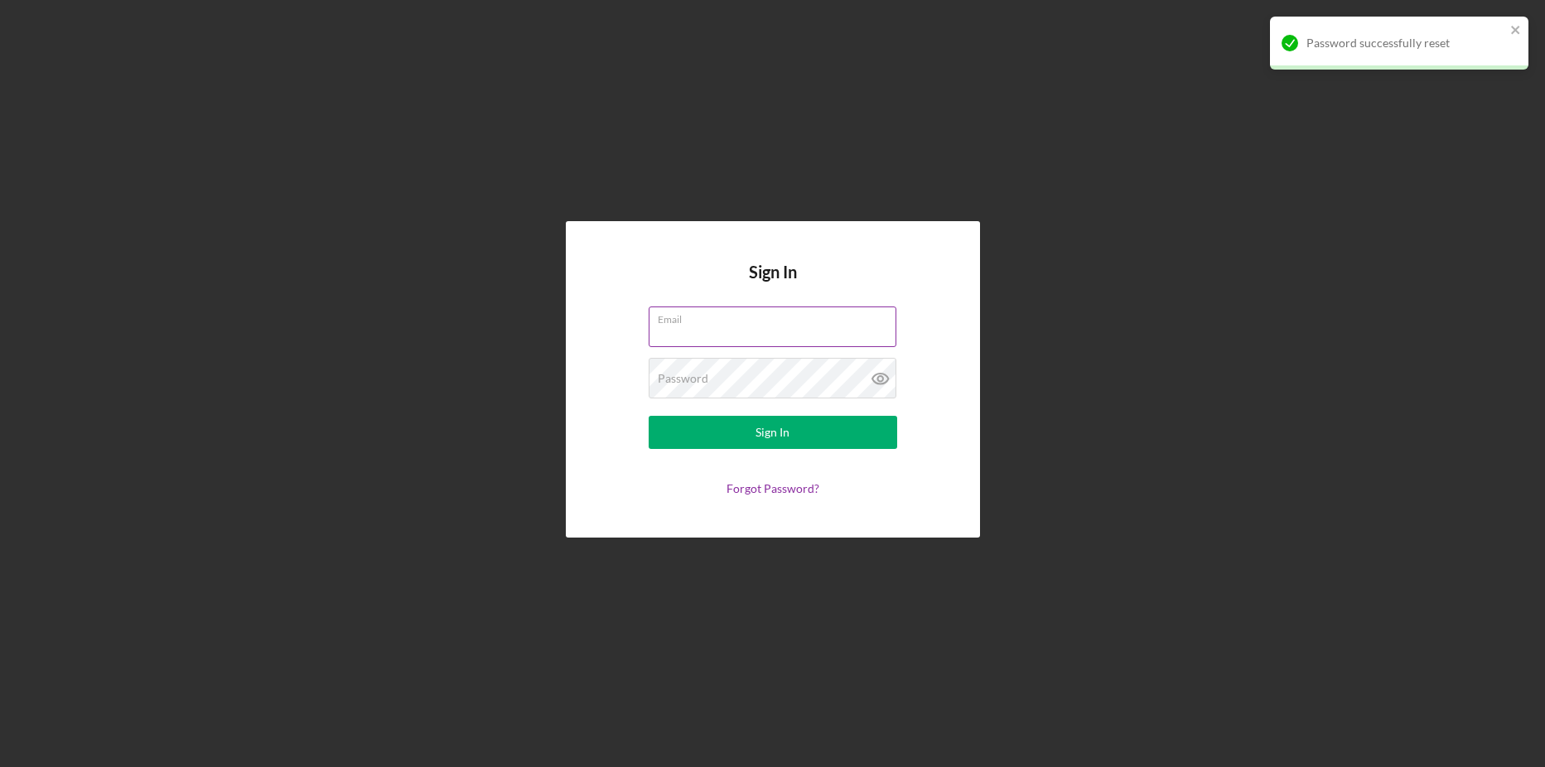
click at [793, 340] on input "Email" at bounding box center [773, 327] width 248 height 40
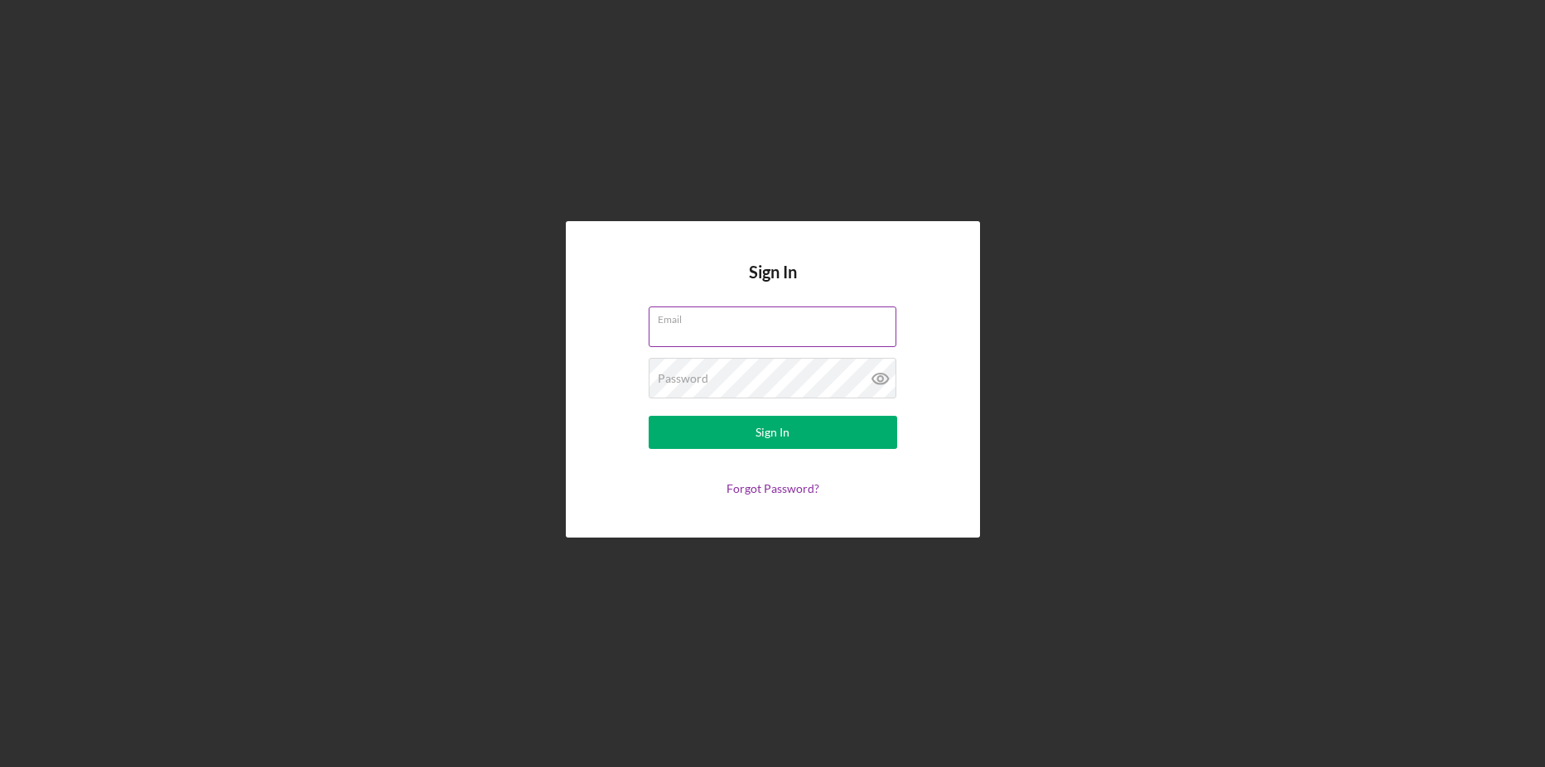
type input "[EMAIL_ADDRESS][DOMAIN_NAME]"
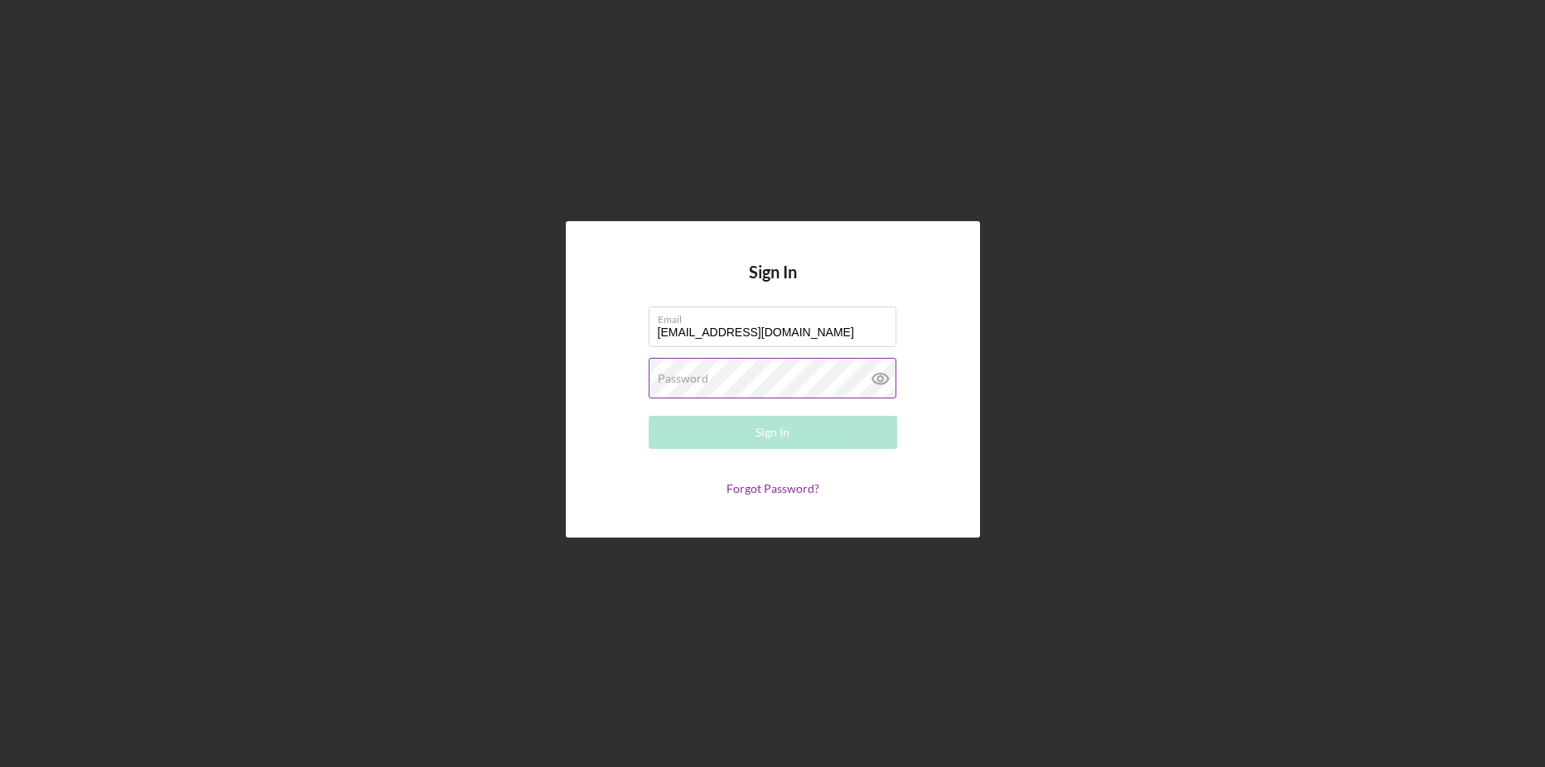
click at [700, 379] on label "Password" at bounding box center [683, 378] width 51 height 13
click at [734, 426] on button "Sign In" at bounding box center [773, 432] width 249 height 33
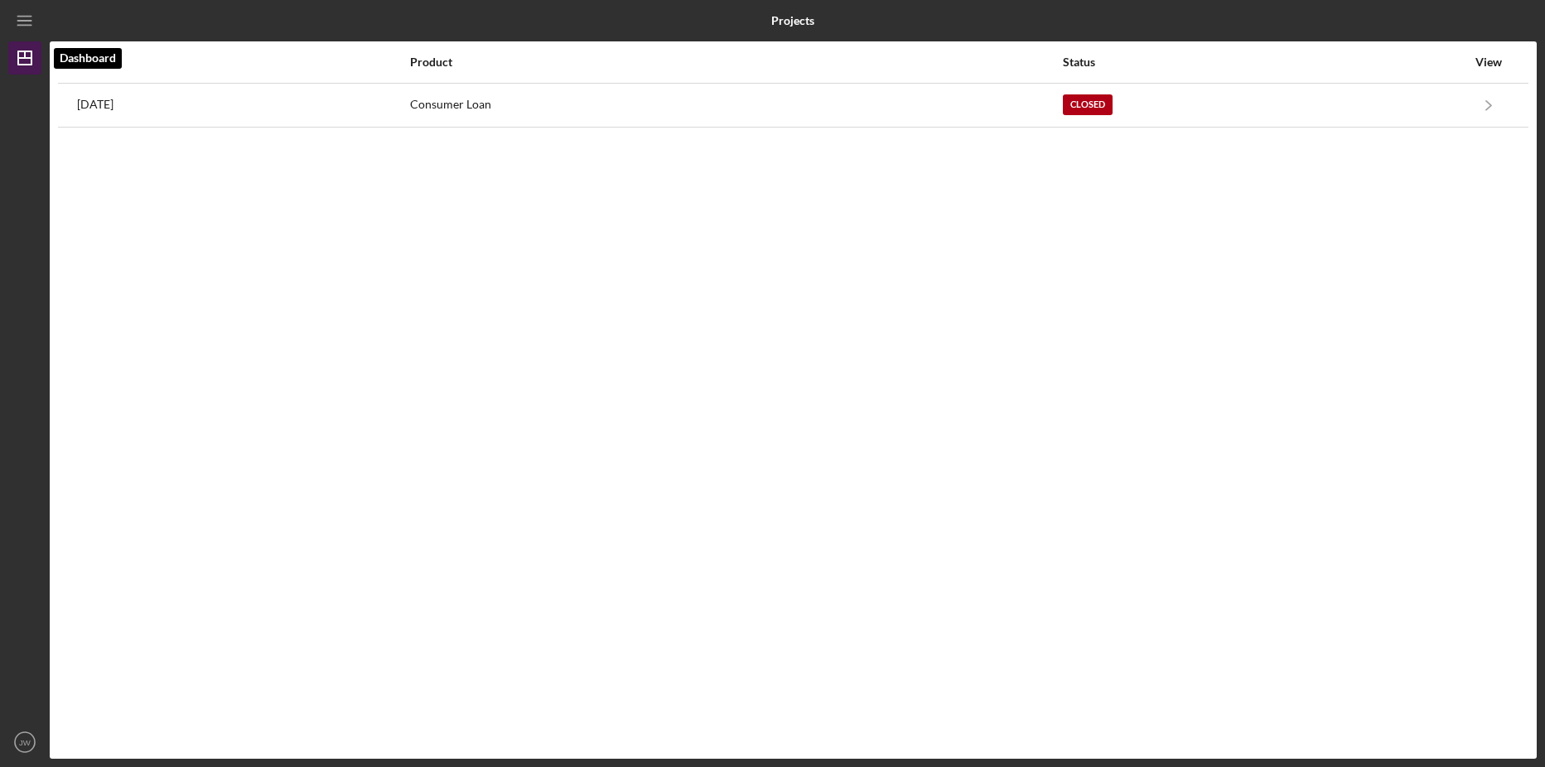
click at [23, 58] on line "button" at bounding box center [24, 58] width 13 height 0
click at [26, 19] on icon "Icon/Menu" at bounding box center [25, 20] width 37 height 37
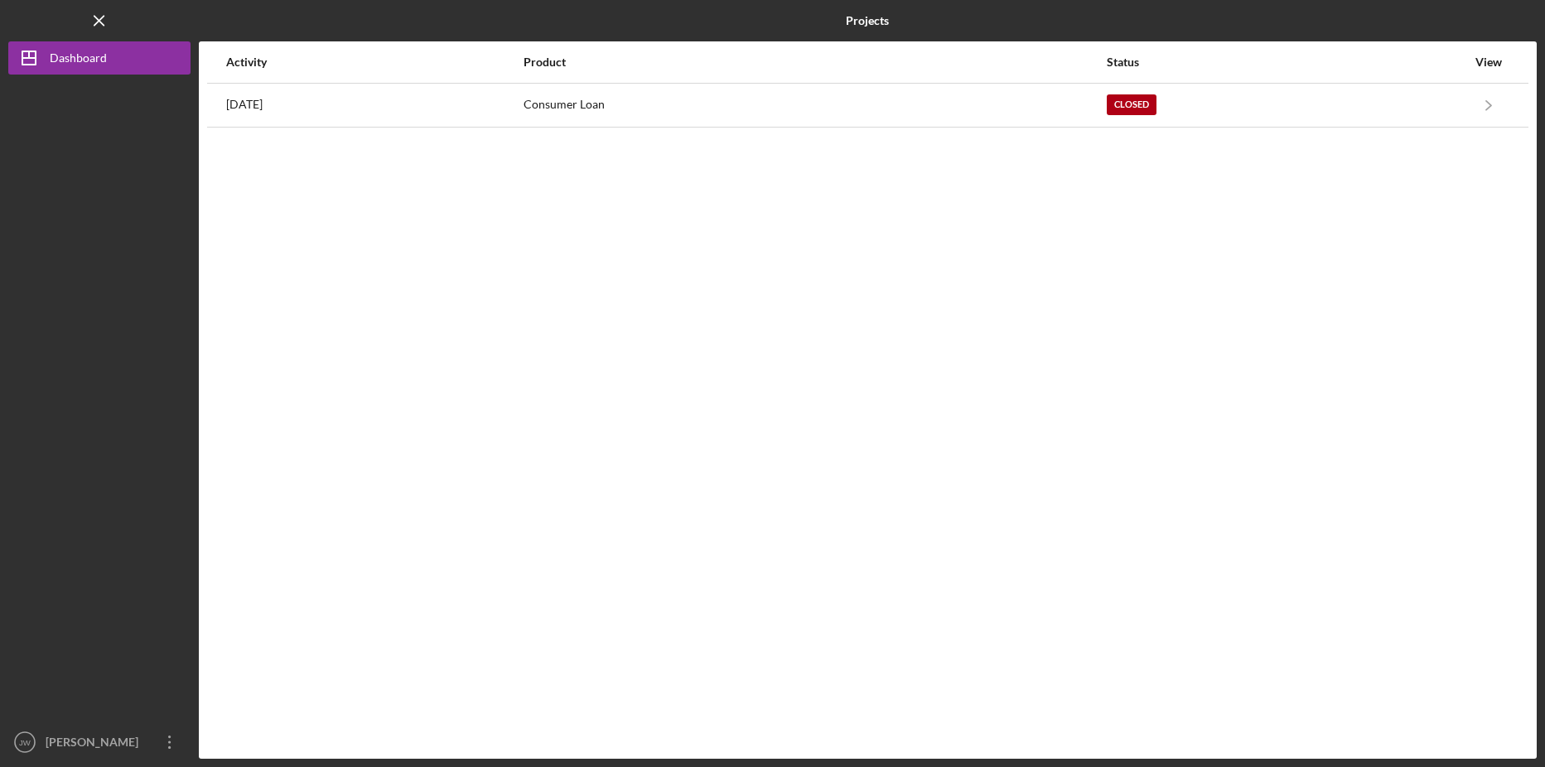
click at [81, 26] on div "Logo-Reversed Created with Sketch. Icon/Menu Close" at bounding box center [99, 20] width 182 height 41
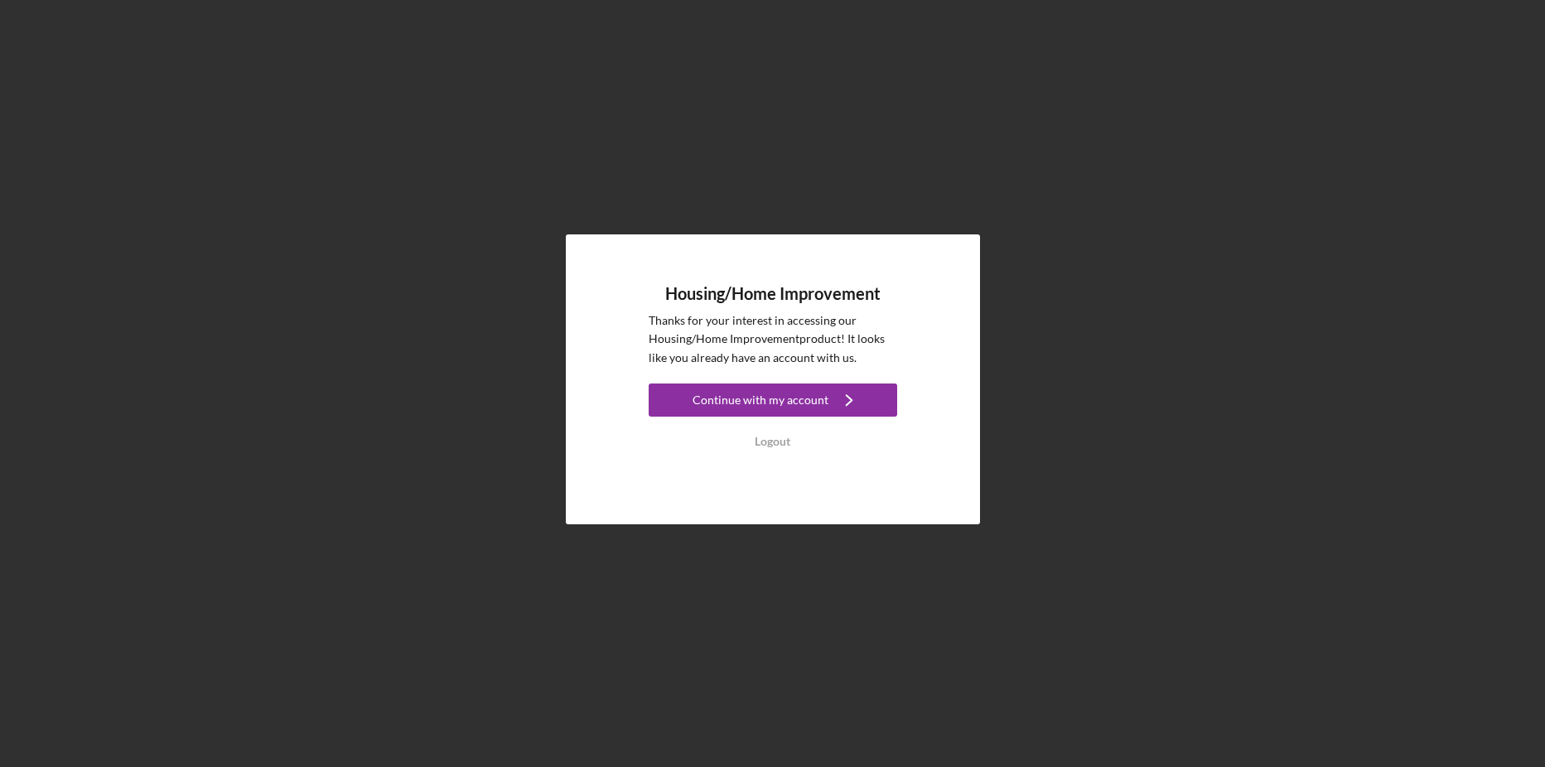
click at [718, 395] on div "Continue with my account" at bounding box center [761, 400] width 136 height 33
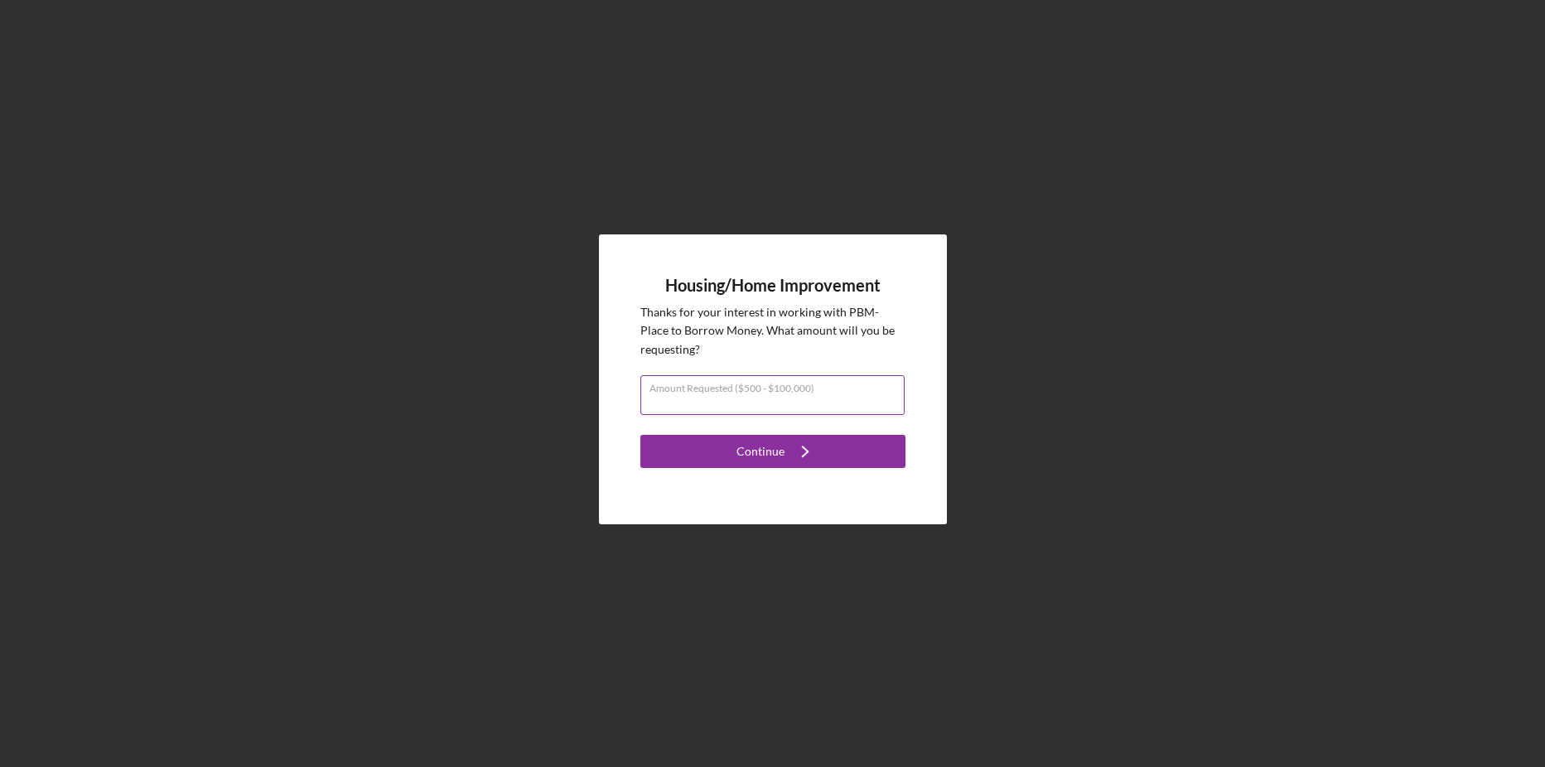
click at [842, 401] on input "Amount Requested ($500 - $100,000)" at bounding box center [772, 395] width 264 height 40
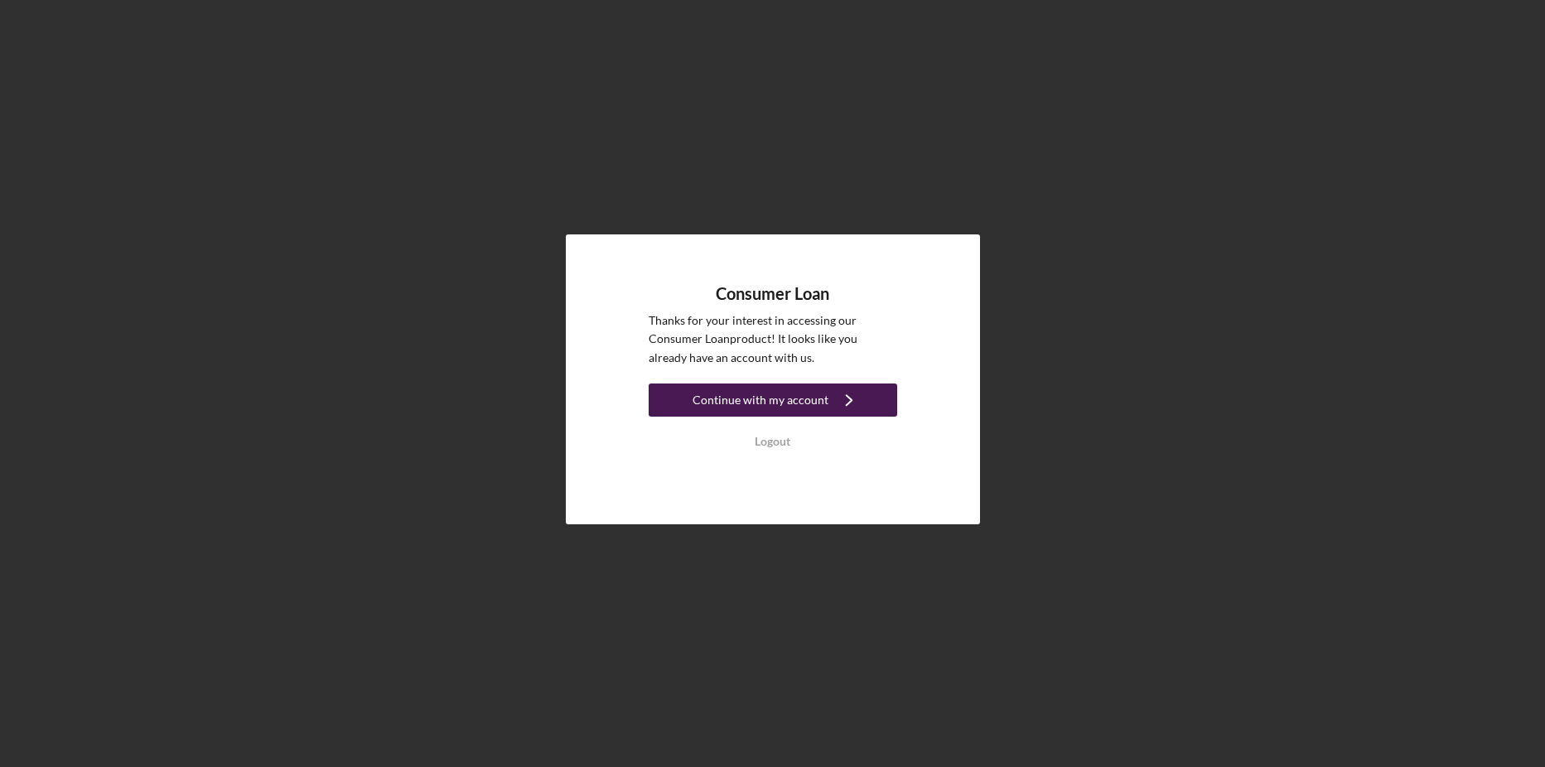
click at [806, 399] on div "Continue with my account" at bounding box center [761, 400] width 136 height 33
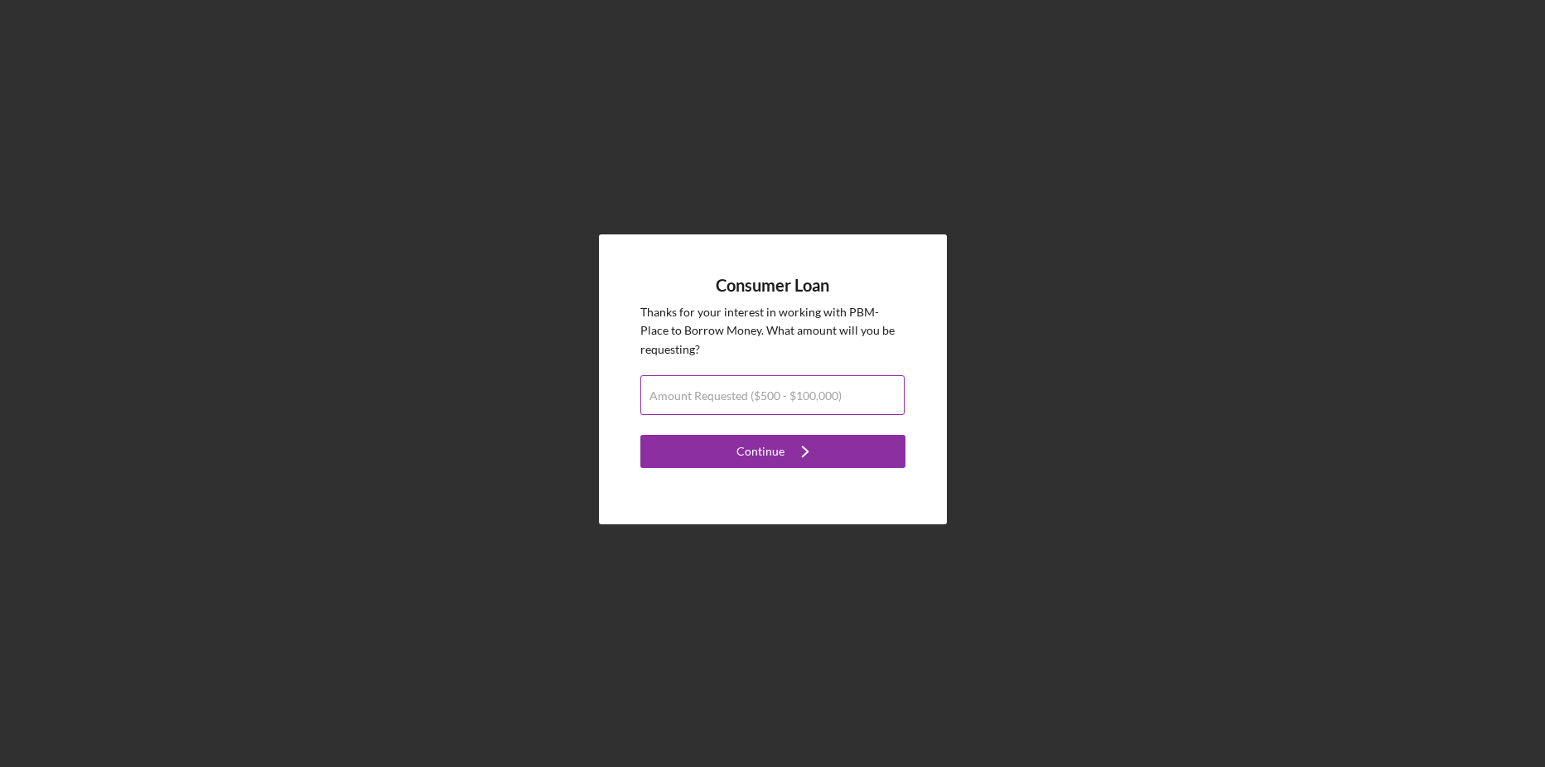
click at [790, 396] on label "Amount Requested ($500 - $100,000)" at bounding box center [746, 395] width 192 height 13
click at [790, 396] on input "Amount Requested ($500 - $100,000)" at bounding box center [772, 395] width 264 height 40
type input "$10,000"
click at [772, 452] on div "Continue" at bounding box center [761, 451] width 48 height 33
